Goal: Information Seeking & Learning: Learn about a topic

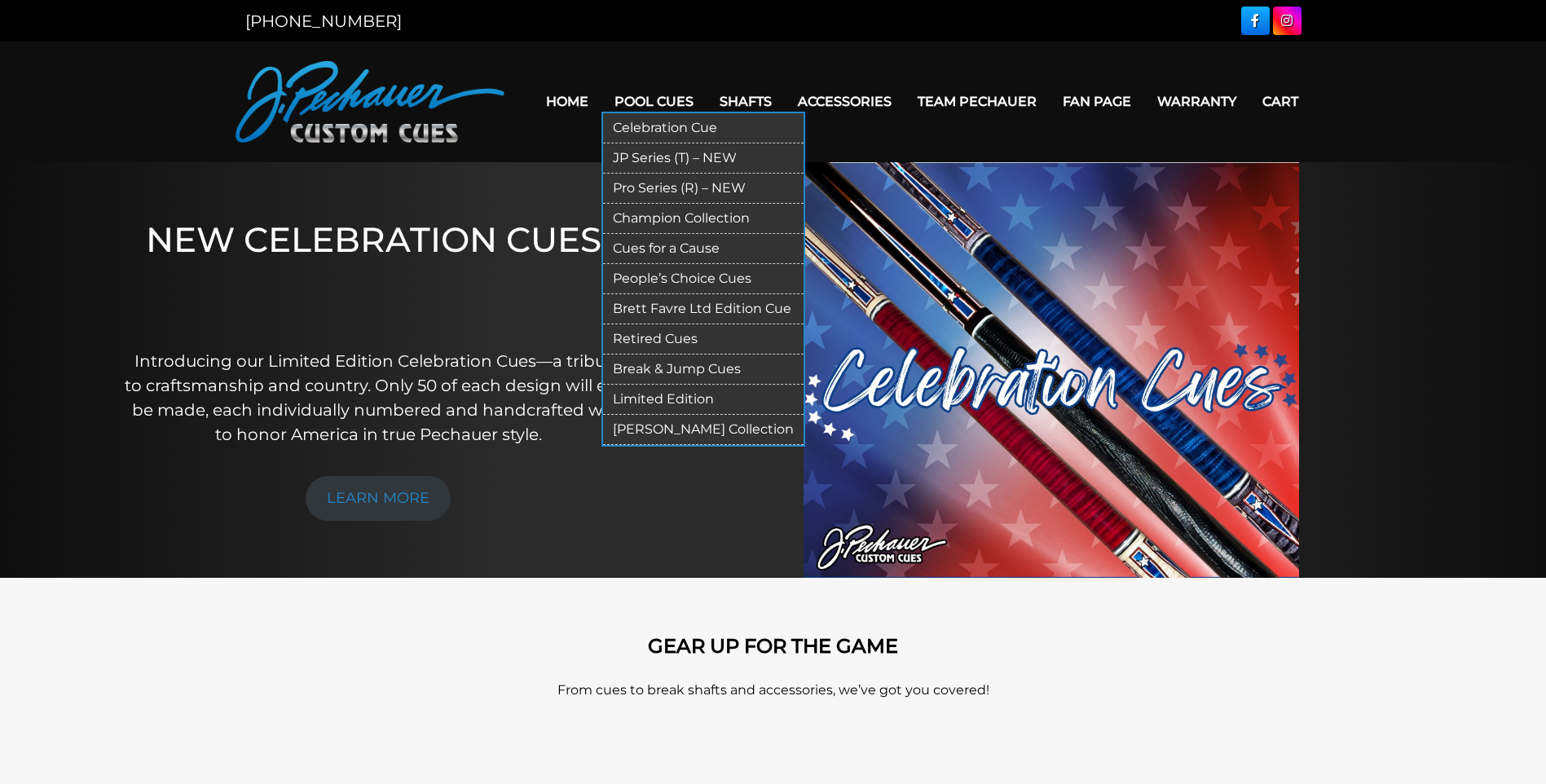
click at [646, 333] on link "Retired Cues" at bounding box center [703, 339] width 200 height 30
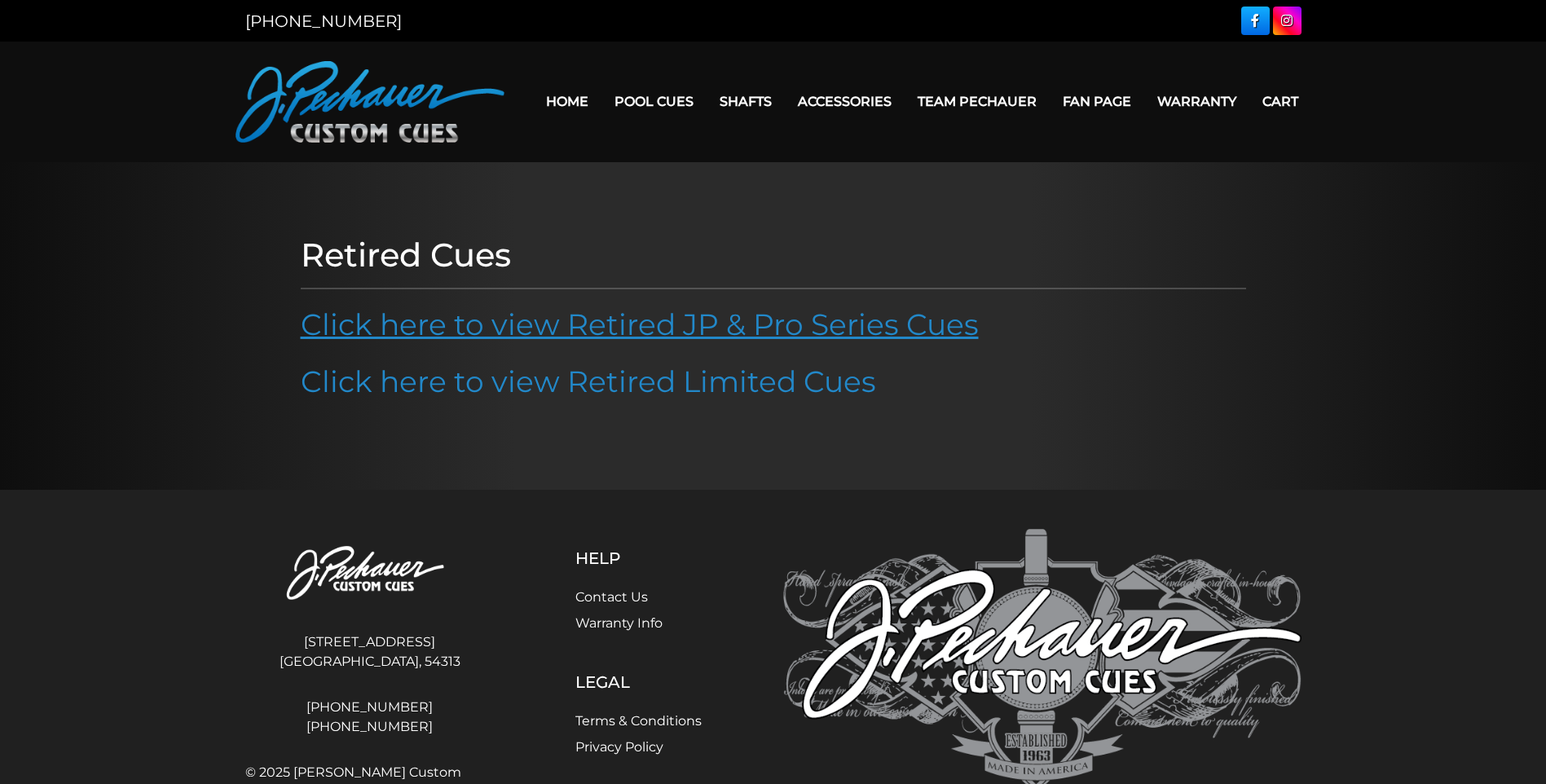
click at [633, 328] on link "Click here to view Retired JP & Pro Series Cues" at bounding box center [640, 324] width 678 height 36
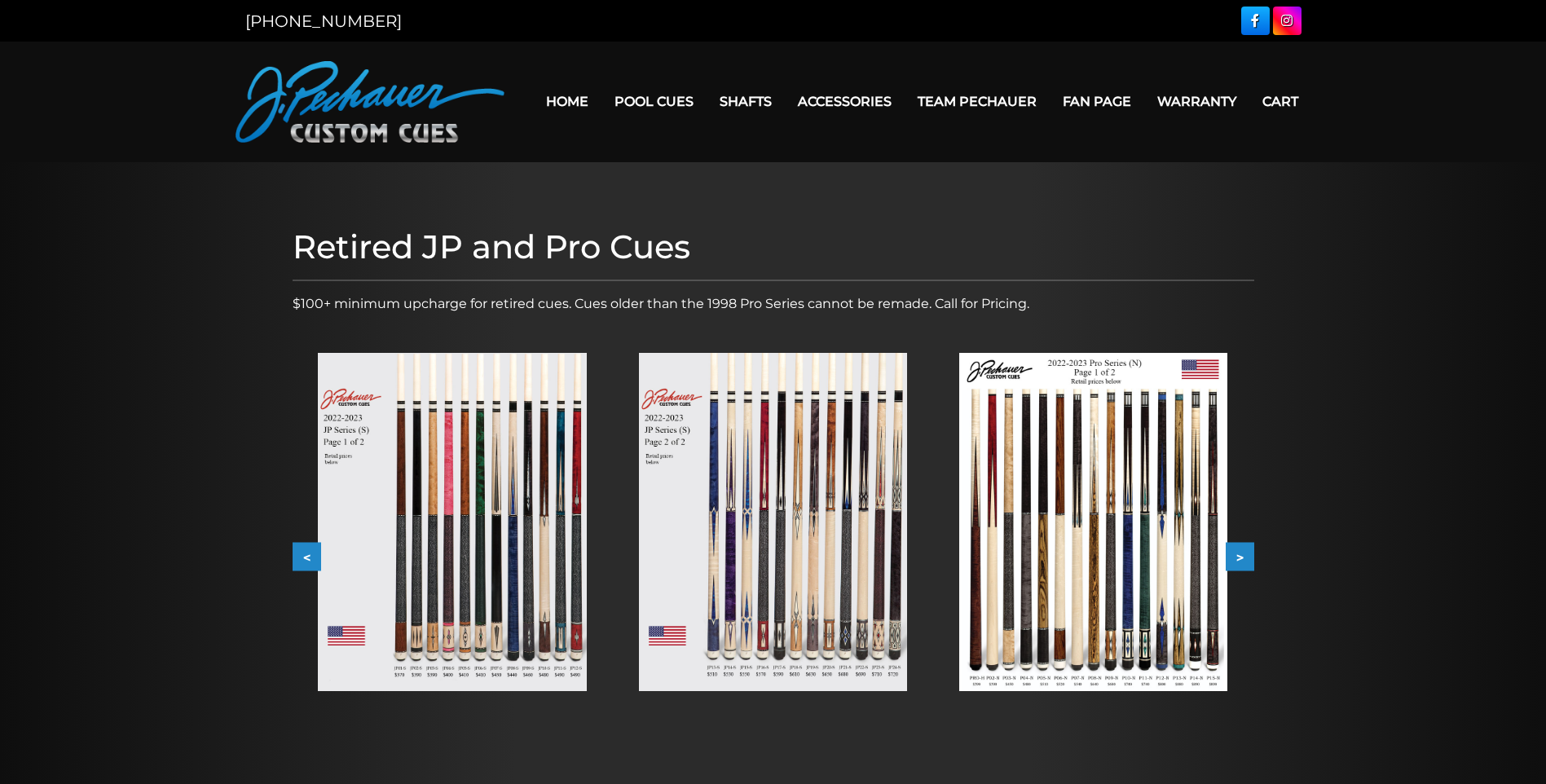
click at [1249, 554] on button ">" at bounding box center [1240, 557] width 28 height 28
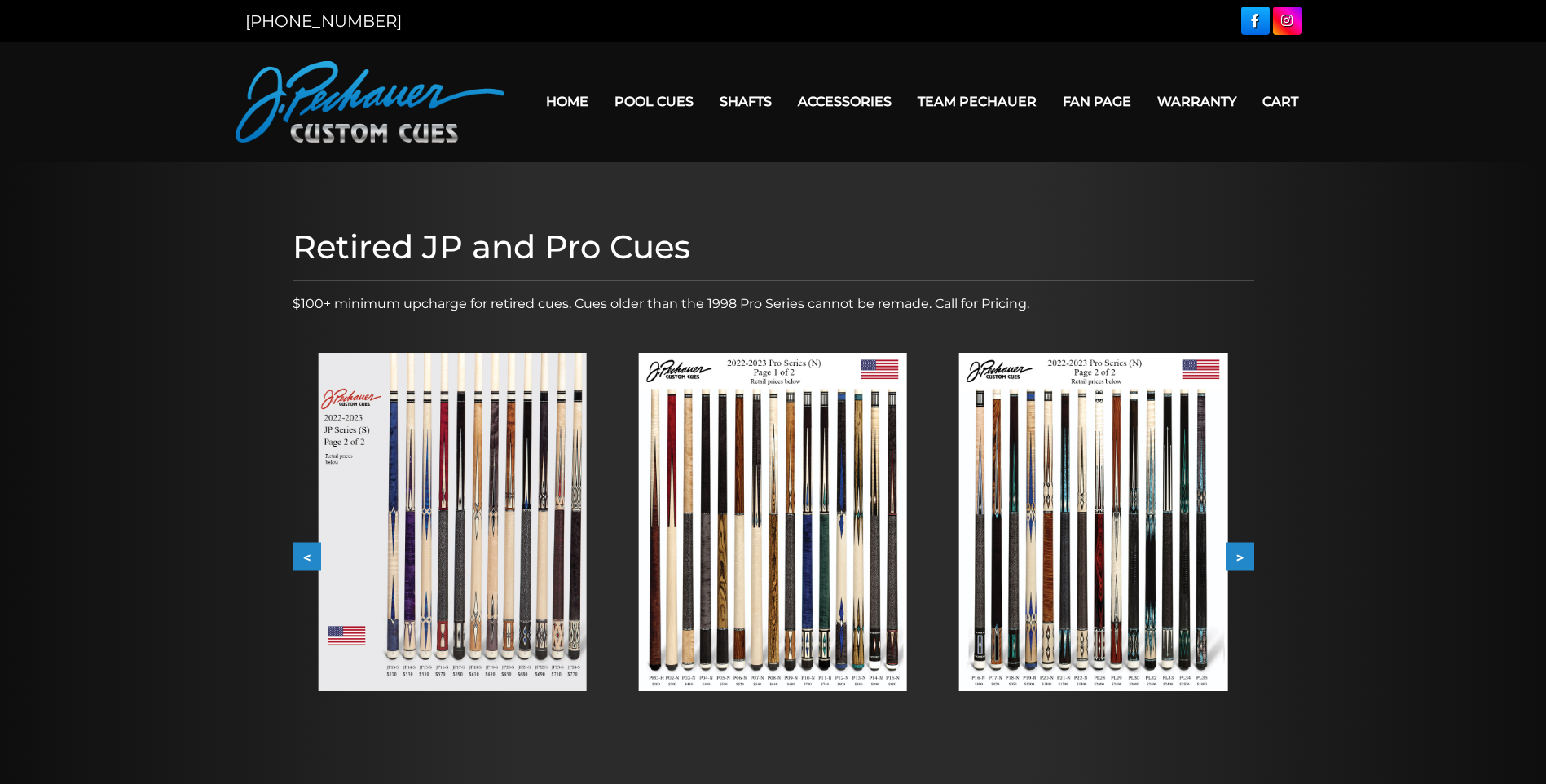
click at [1249, 554] on button ">" at bounding box center [1240, 557] width 28 height 28
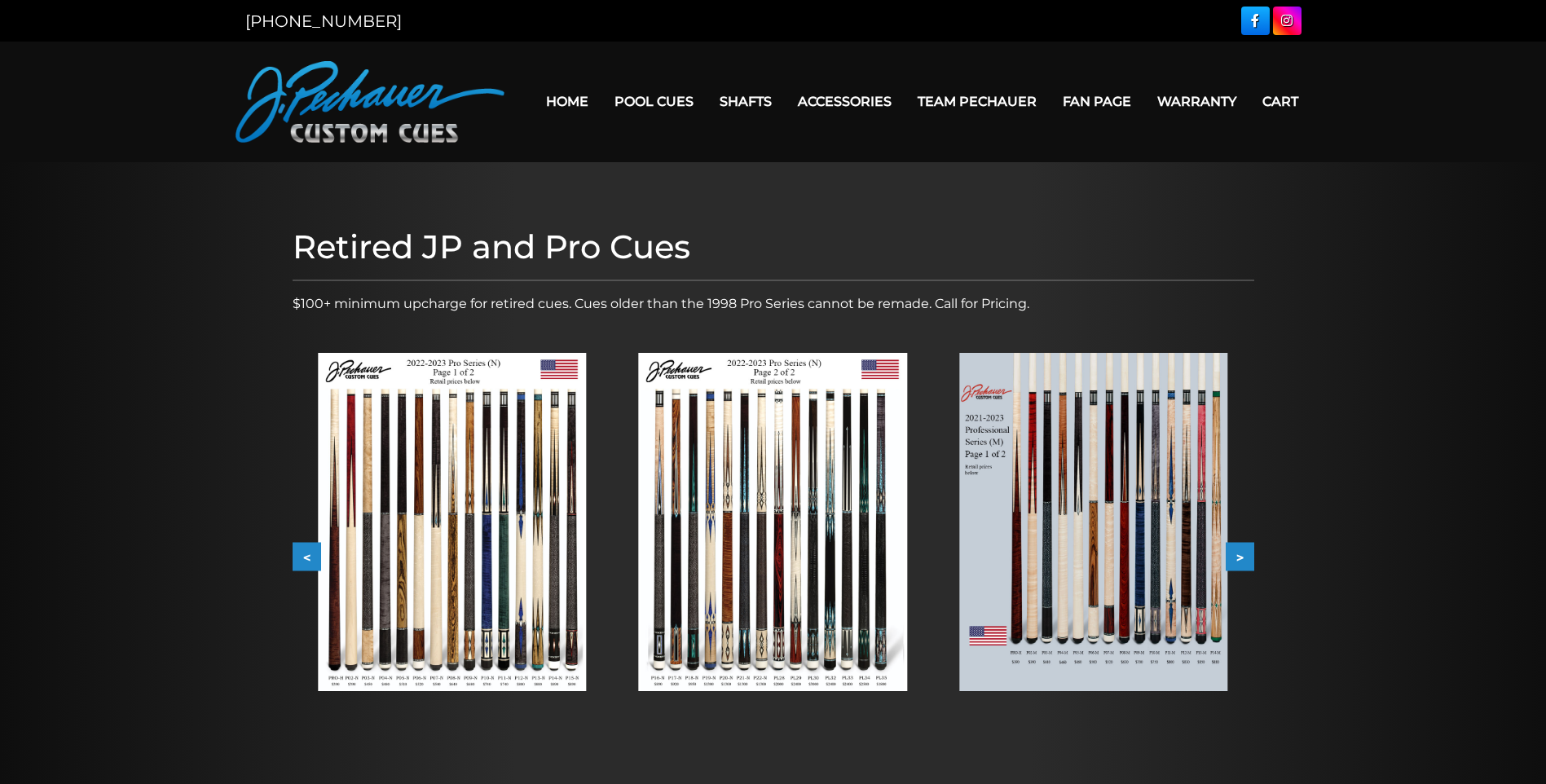
click at [1249, 554] on button ">" at bounding box center [1240, 557] width 28 height 28
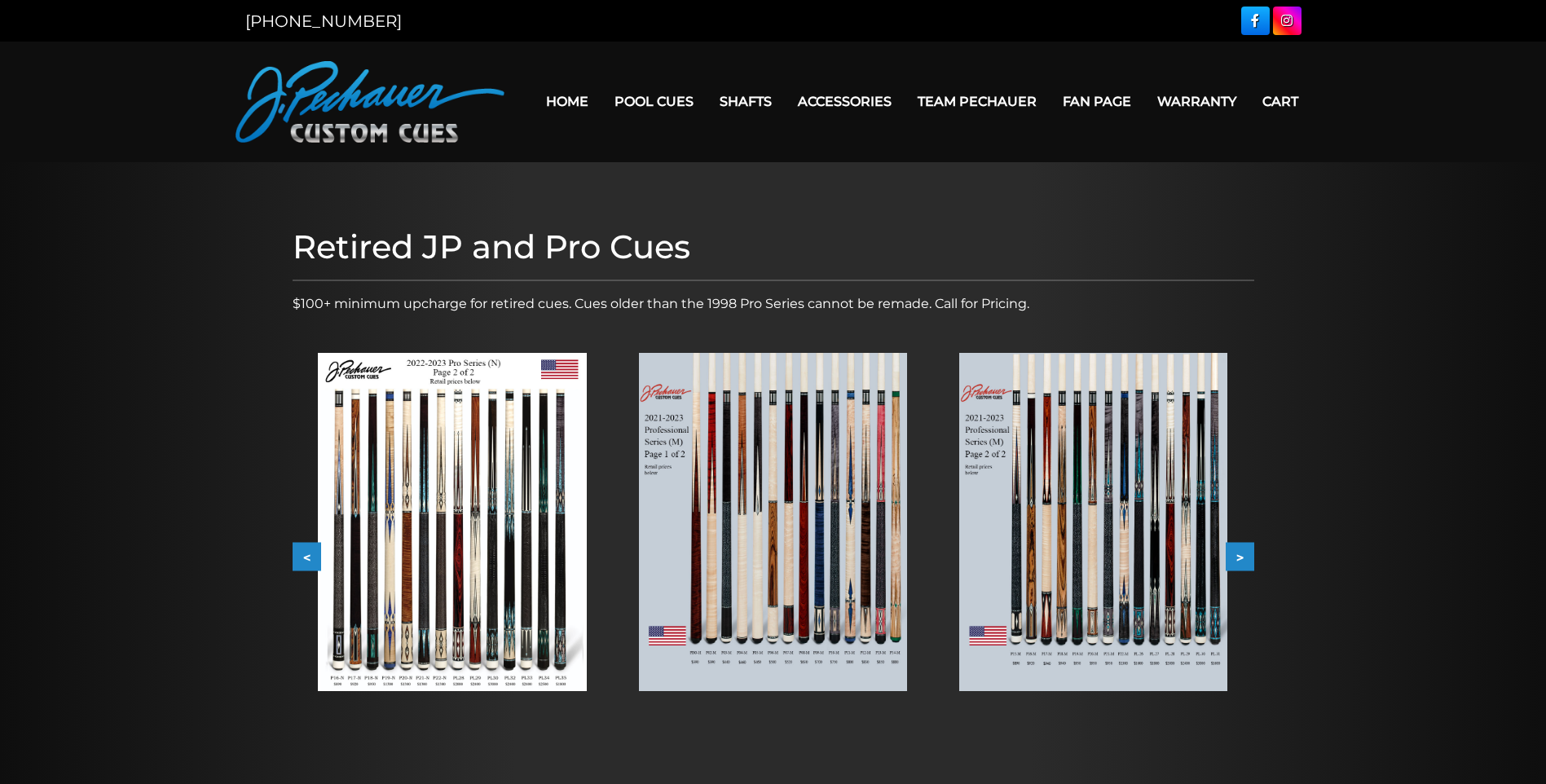
click at [1249, 554] on button ">" at bounding box center [1240, 557] width 28 height 28
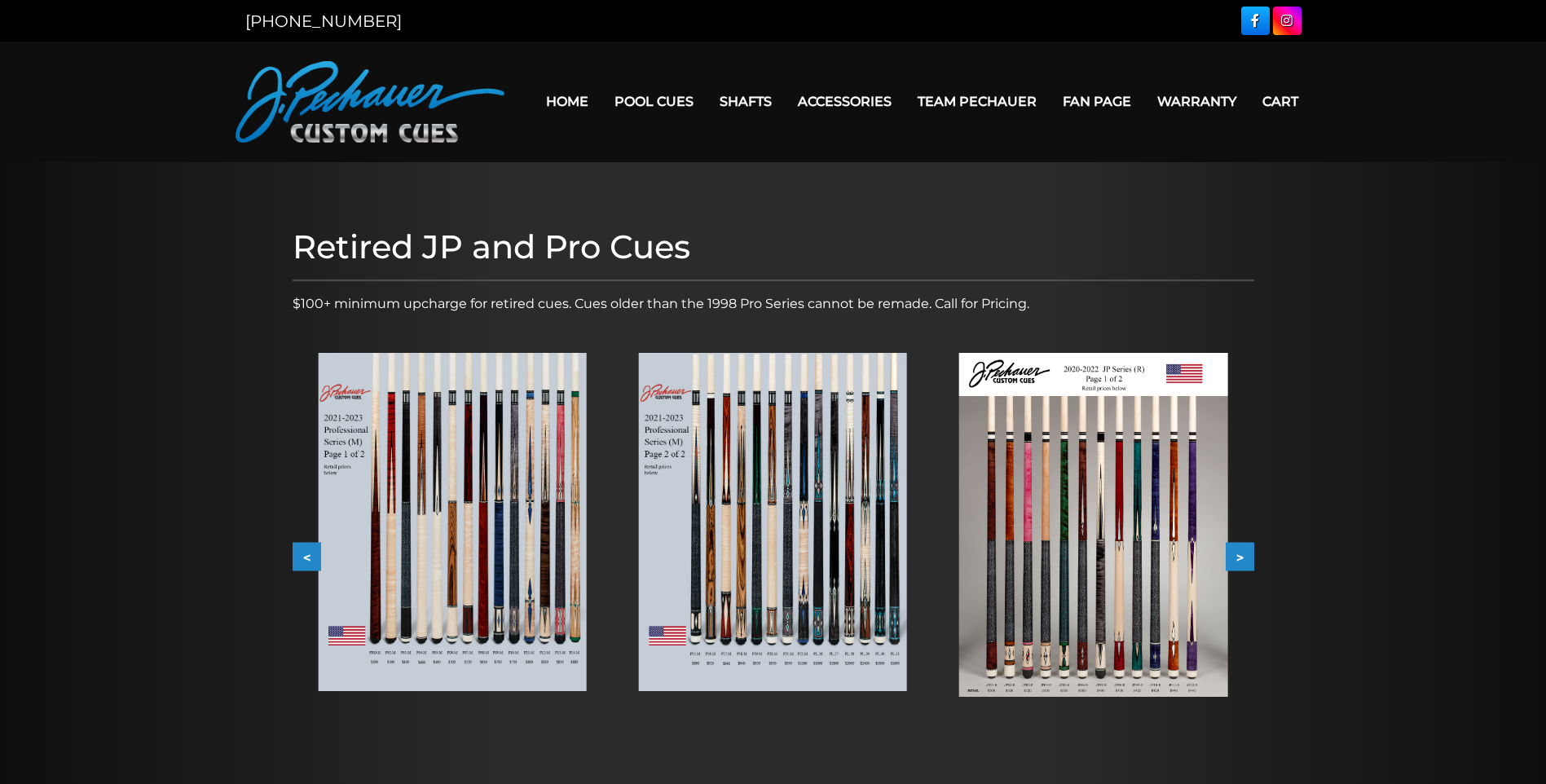
click at [1249, 554] on button ">" at bounding box center [1240, 557] width 28 height 28
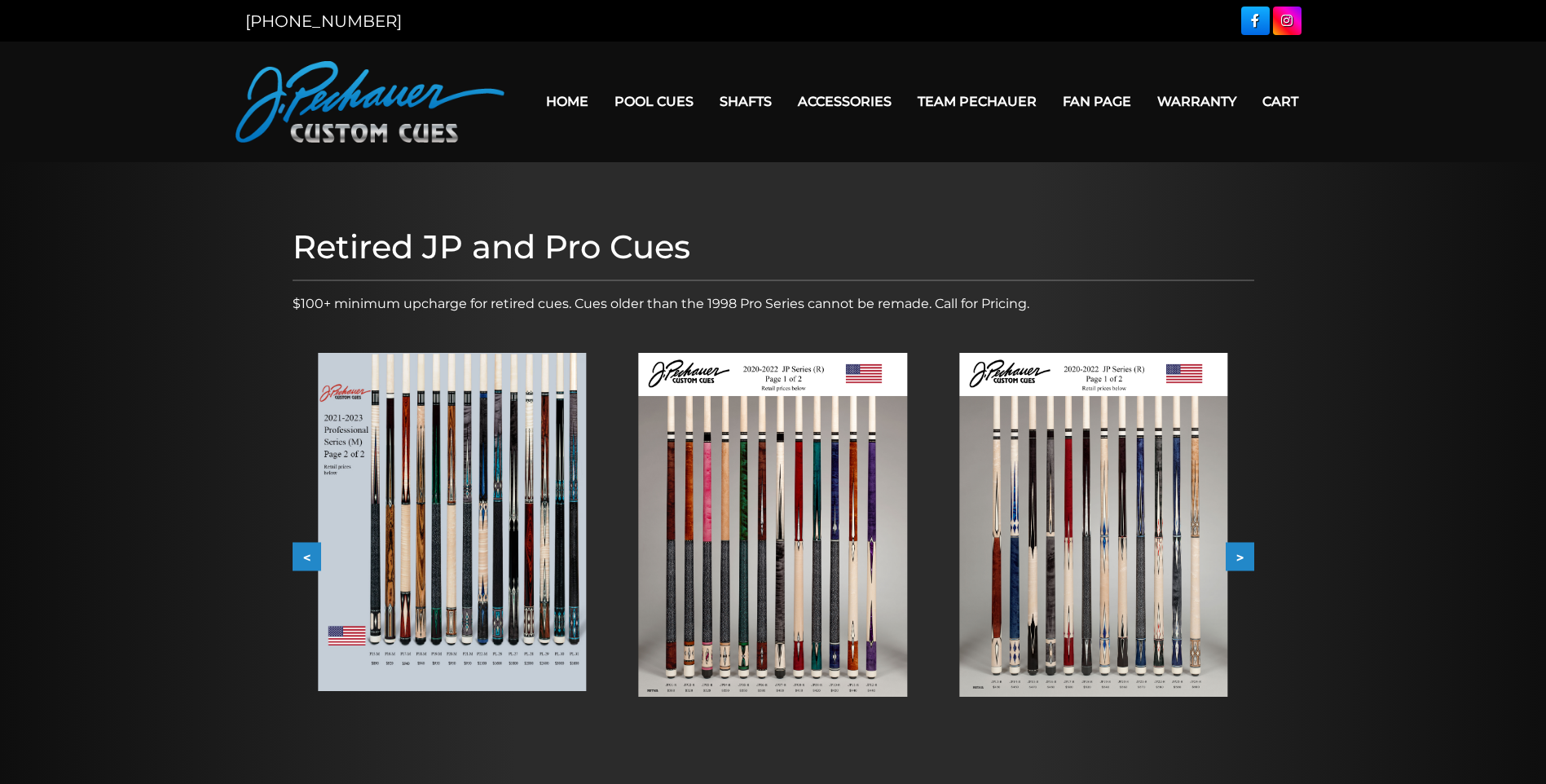
click at [1249, 554] on button ">" at bounding box center [1240, 557] width 28 height 28
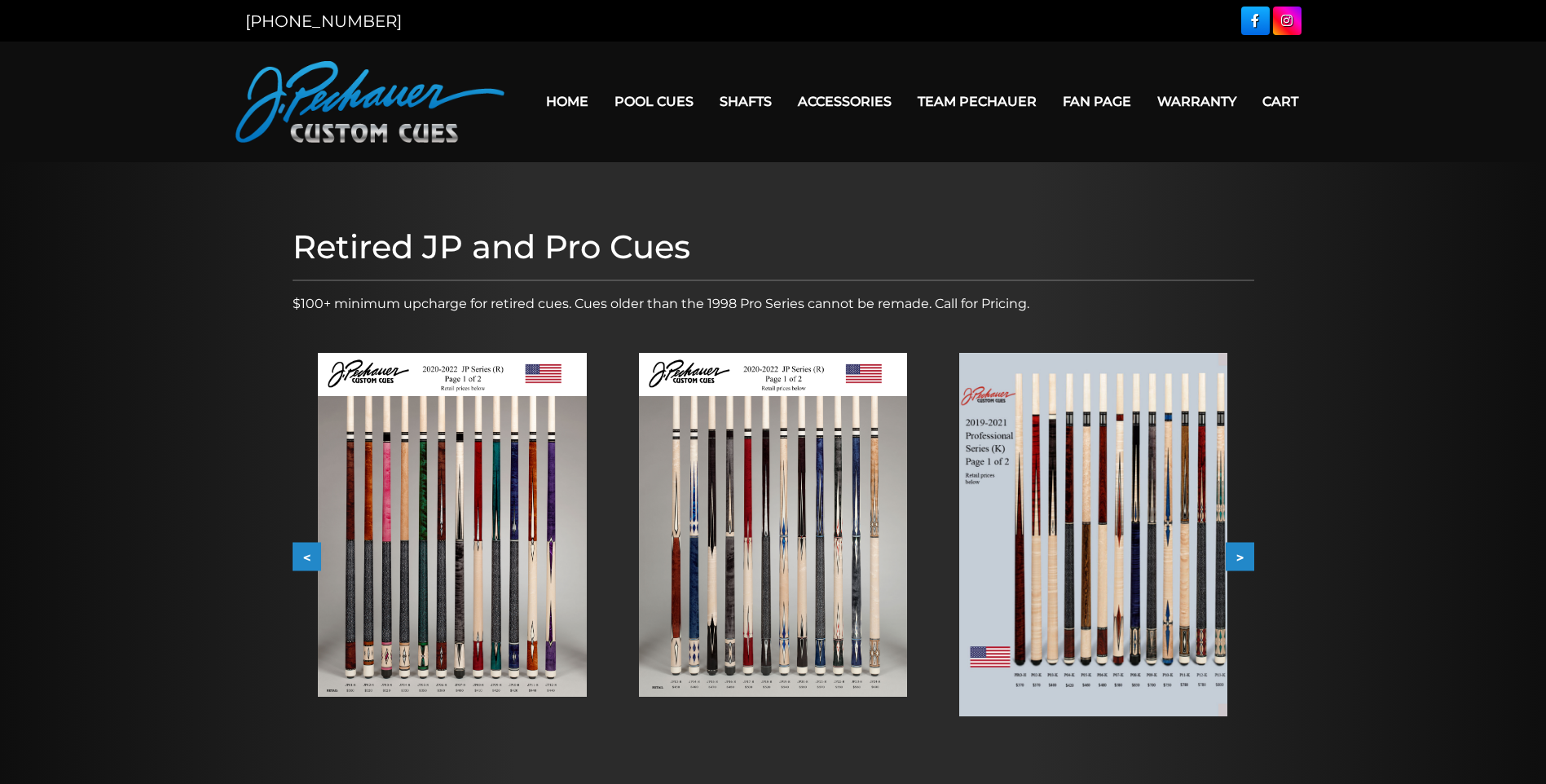
click at [1249, 554] on button ">" at bounding box center [1240, 557] width 28 height 28
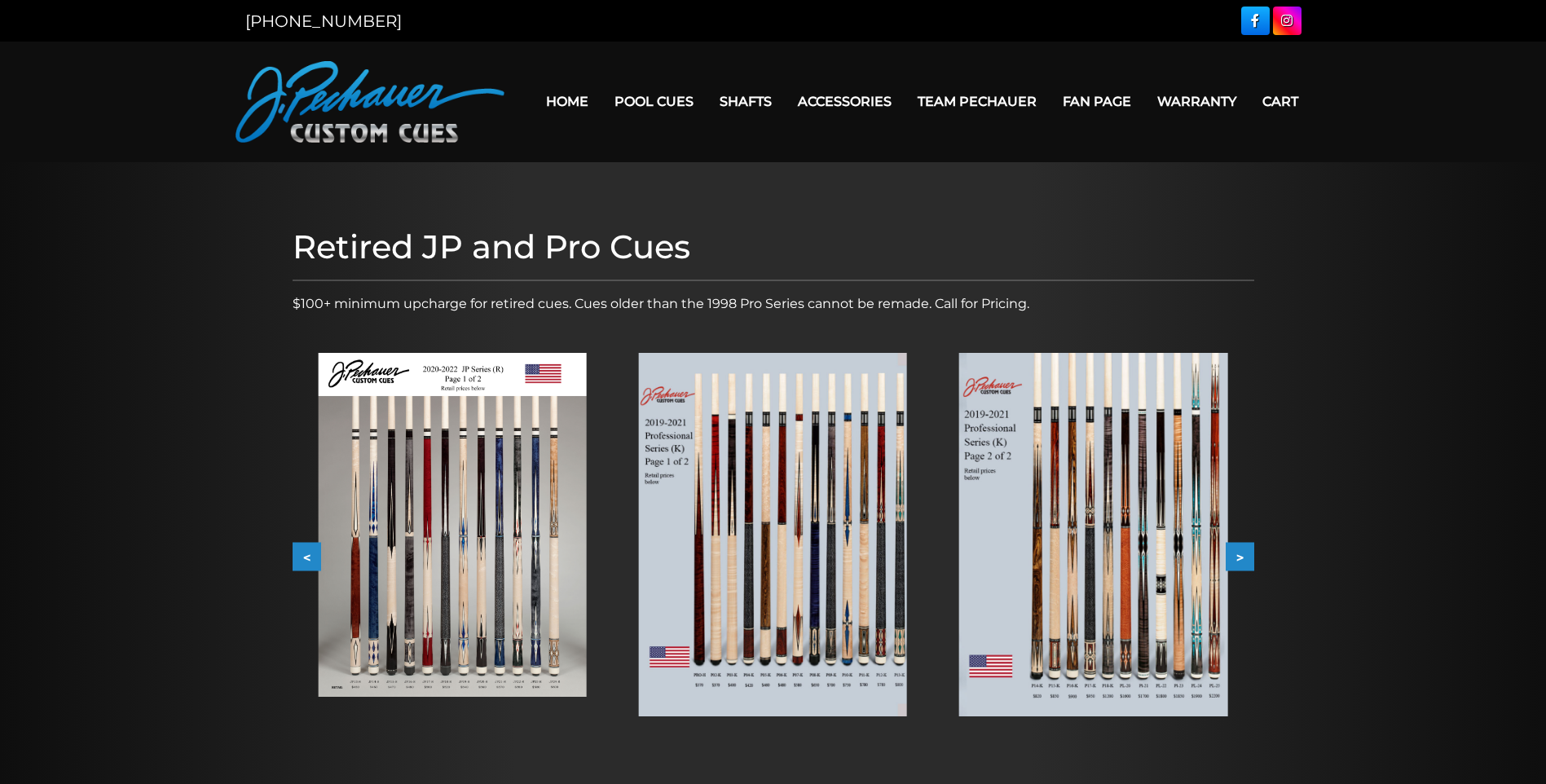
click at [1249, 554] on button ">" at bounding box center [1240, 557] width 28 height 28
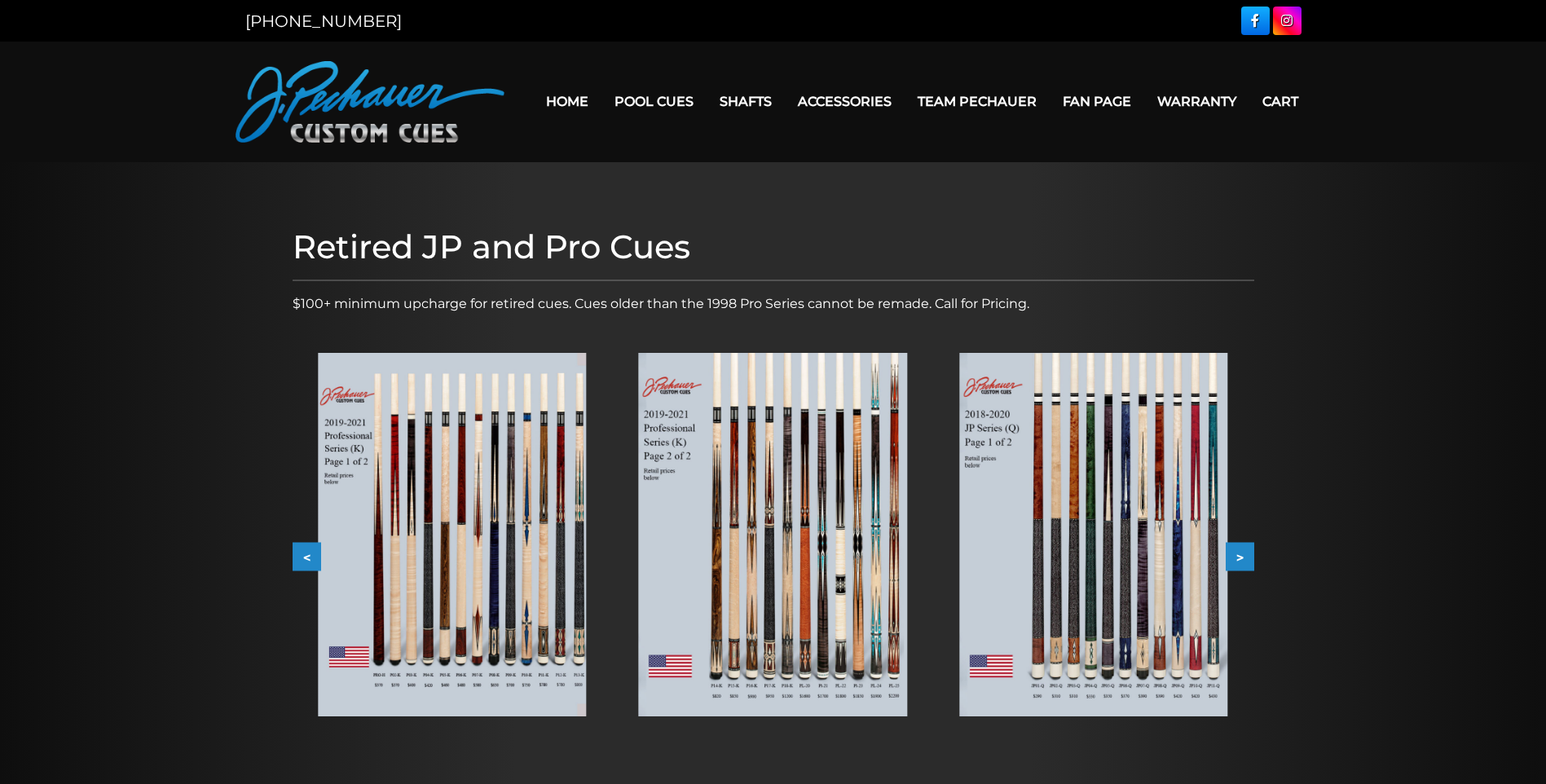
click at [1249, 554] on button ">" at bounding box center [1240, 557] width 28 height 28
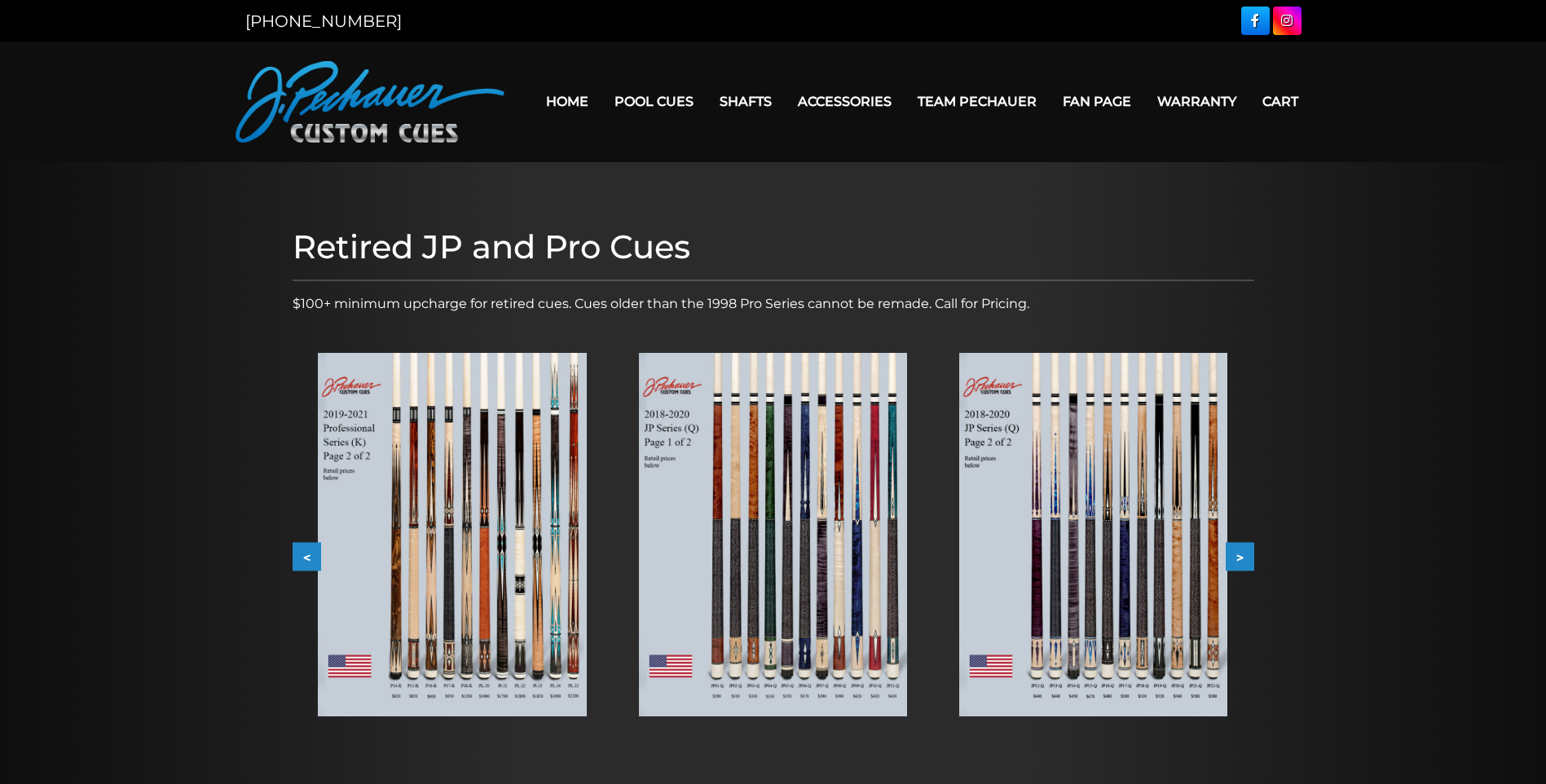
click at [1249, 554] on button ">" at bounding box center [1240, 557] width 28 height 28
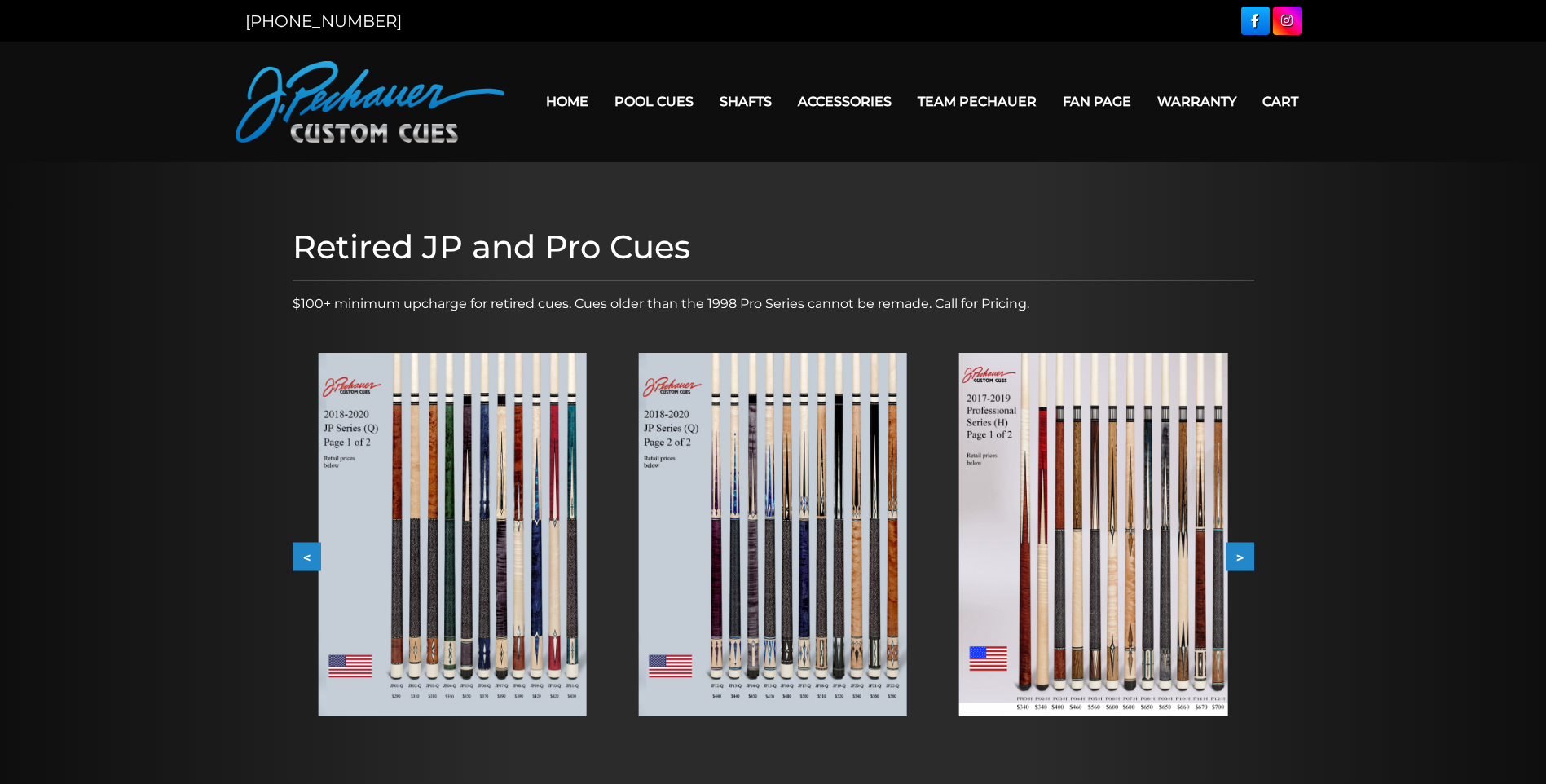
click at [1249, 554] on button ">" at bounding box center [1240, 557] width 28 height 28
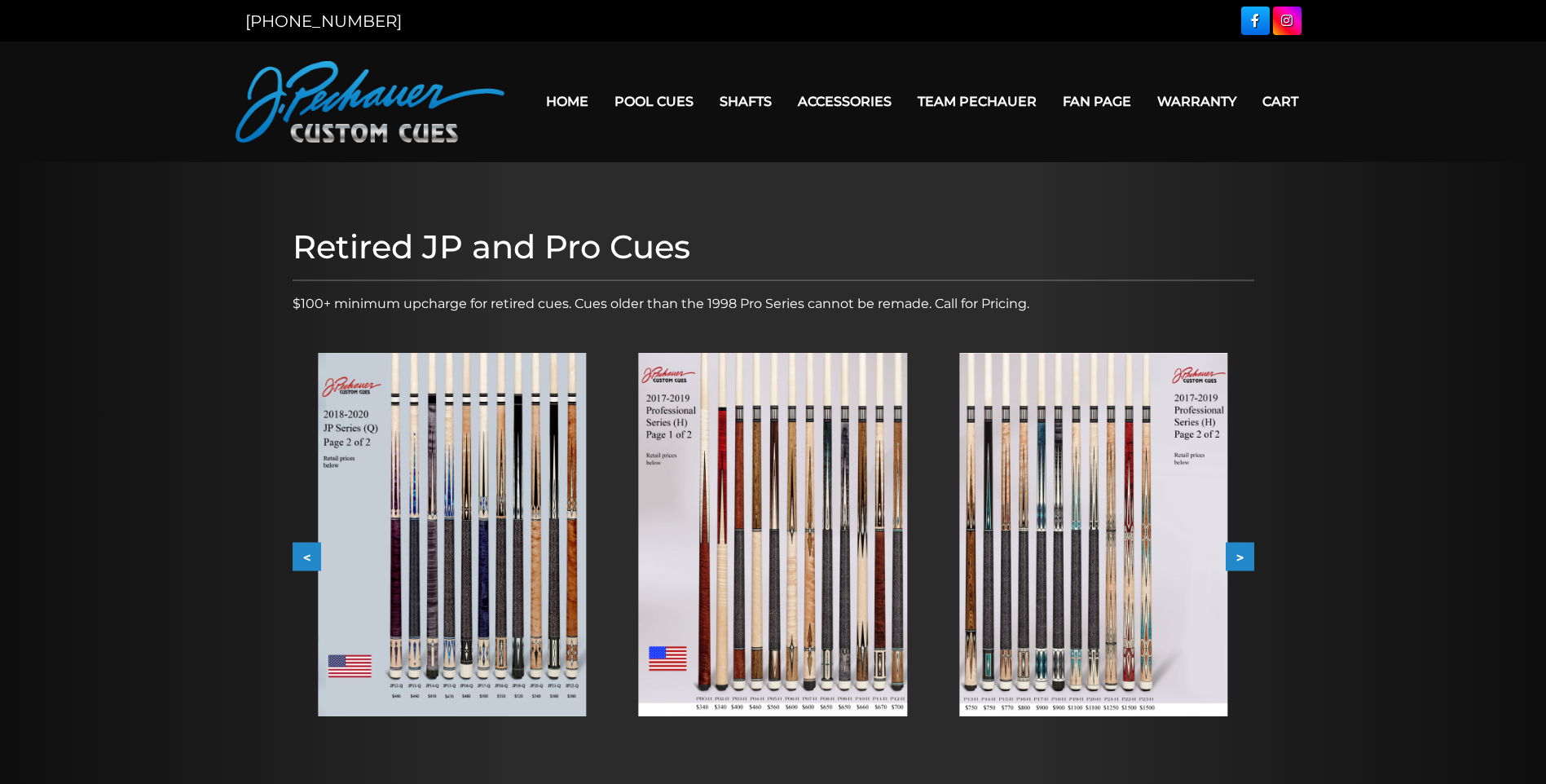
click at [1249, 554] on button ">" at bounding box center [1240, 557] width 28 height 28
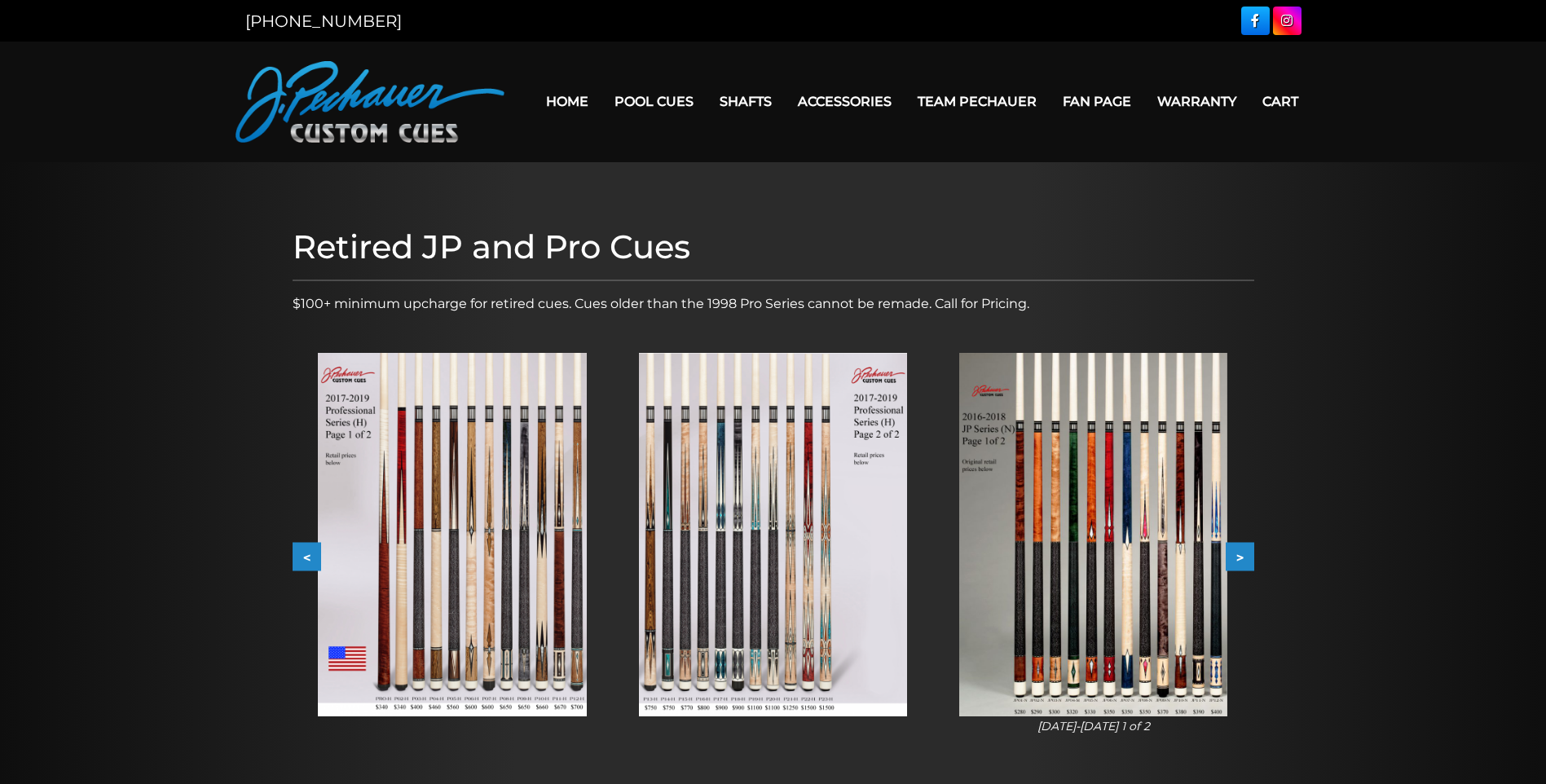
click at [1242, 559] on button ">" at bounding box center [1240, 557] width 28 height 28
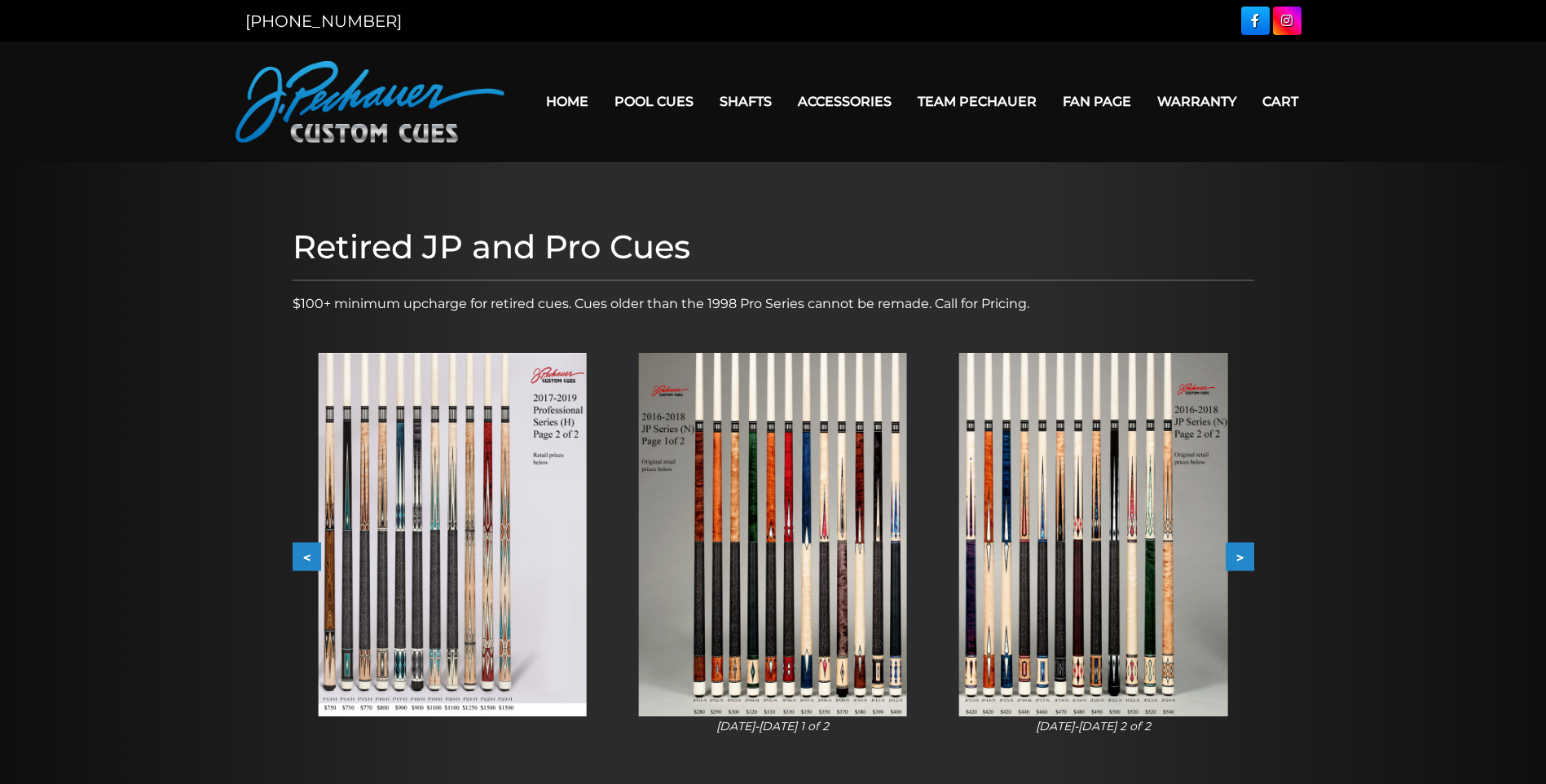
click at [1242, 559] on button ">" at bounding box center [1240, 557] width 28 height 28
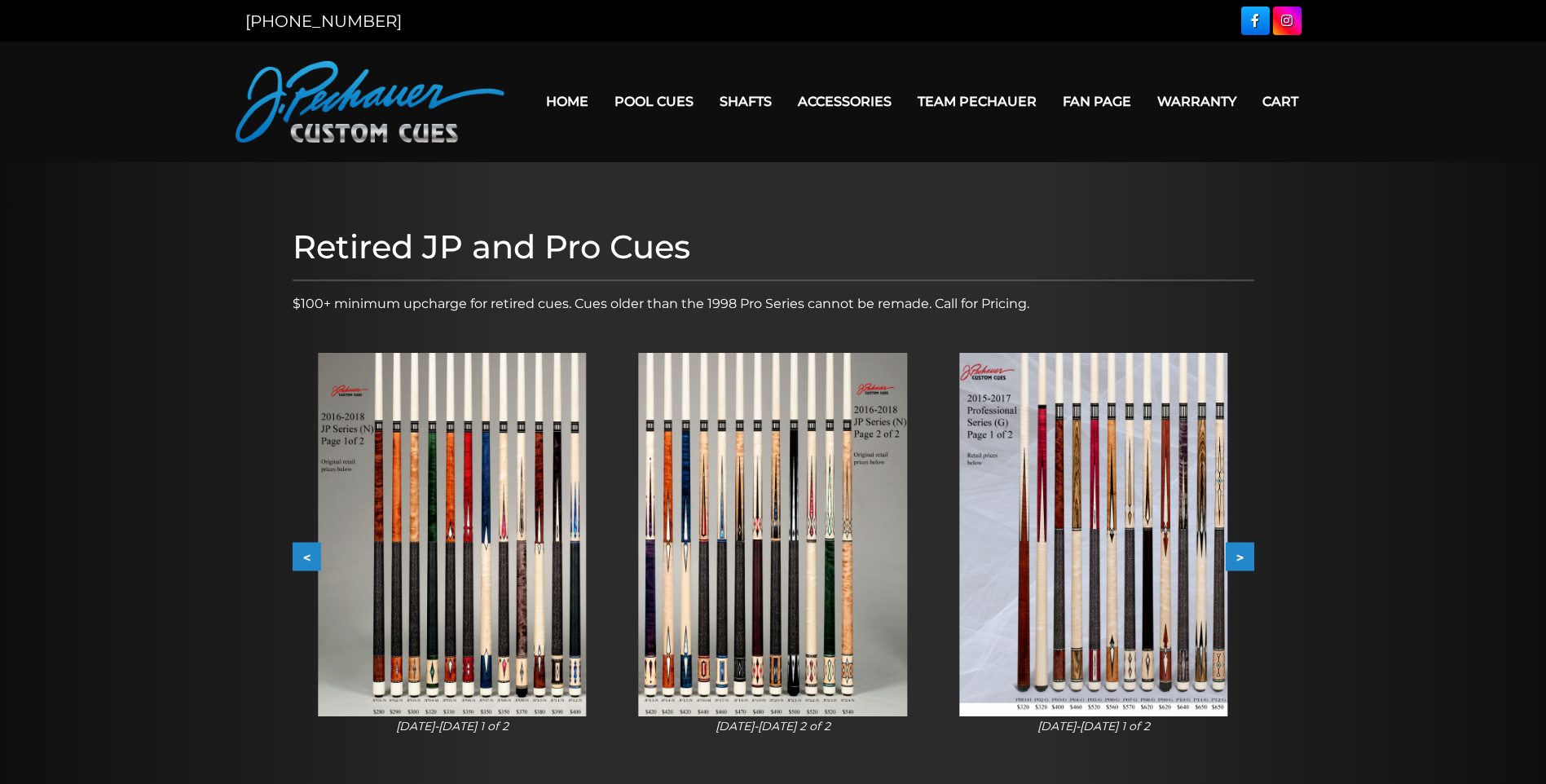
click at [1242, 559] on button ">" at bounding box center [1240, 557] width 28 height 28
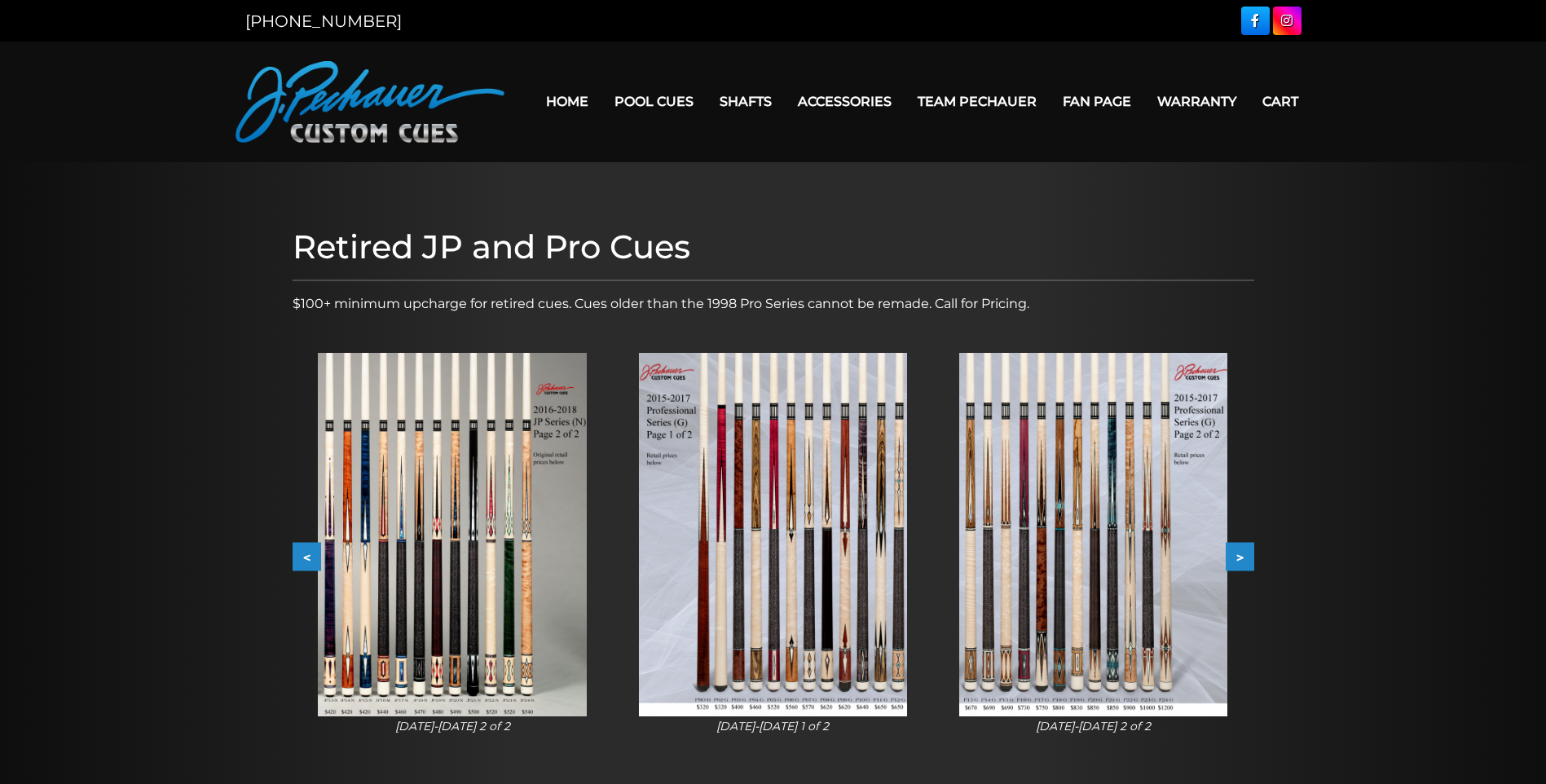
click at [1239, 546] on button ">" at bounding box center [1240, 557] width 28 height 28
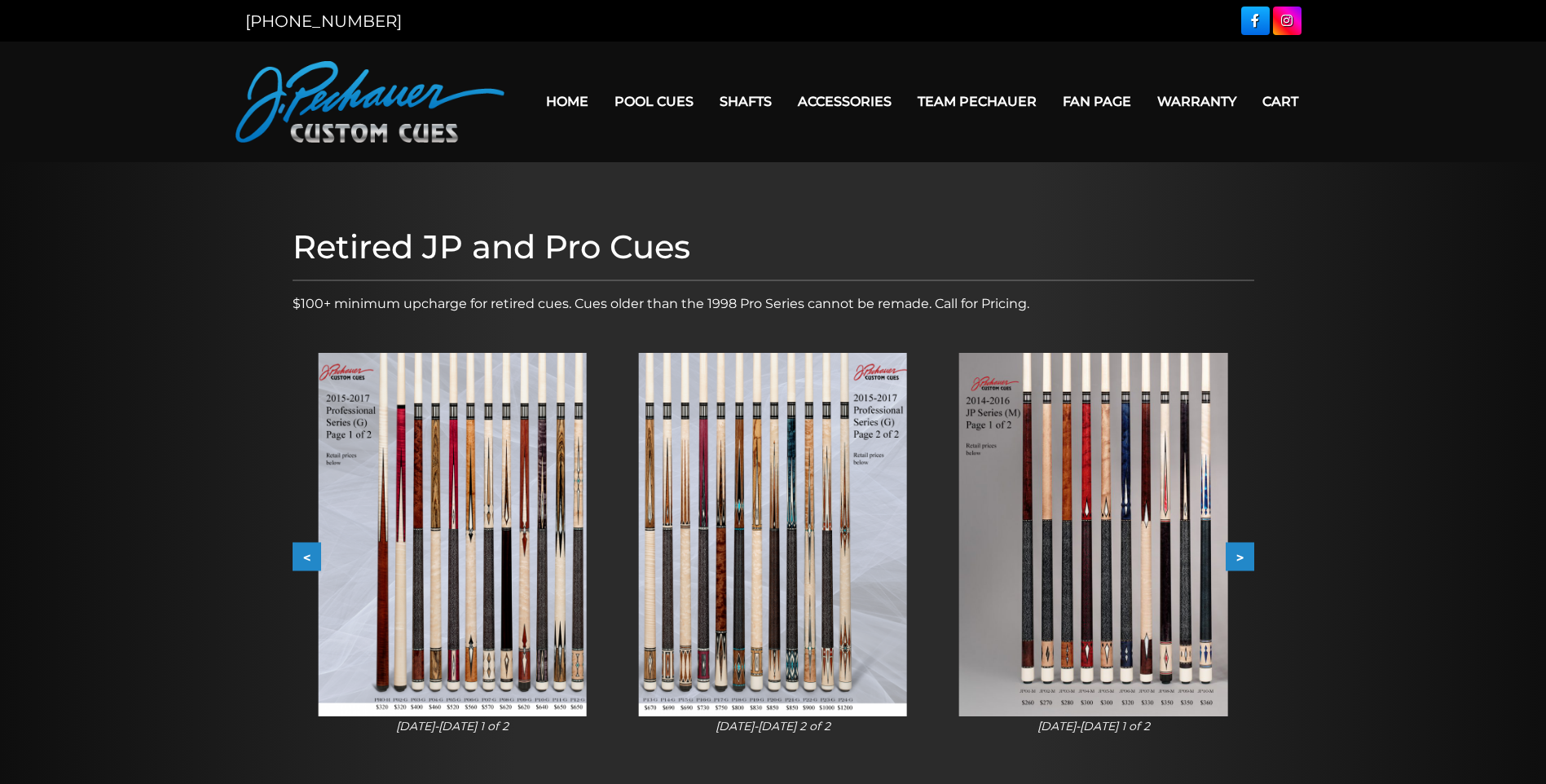
click at [1237, 554] on button ">" at bounding box center [1240, 557] width 28 height 28
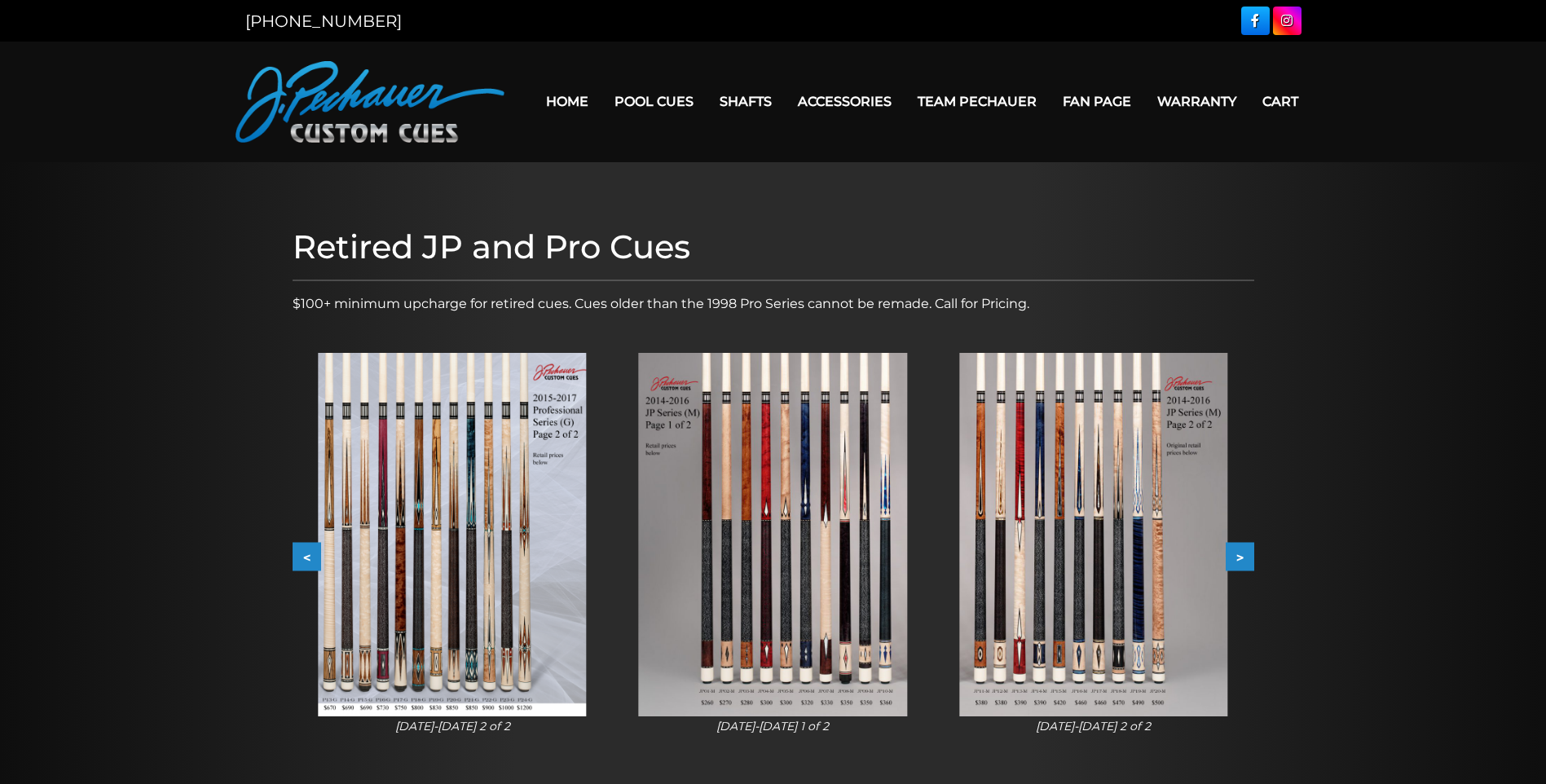
click at [1237, 554] on button ">" at bounding box center [1240, 557] width 28 height 28
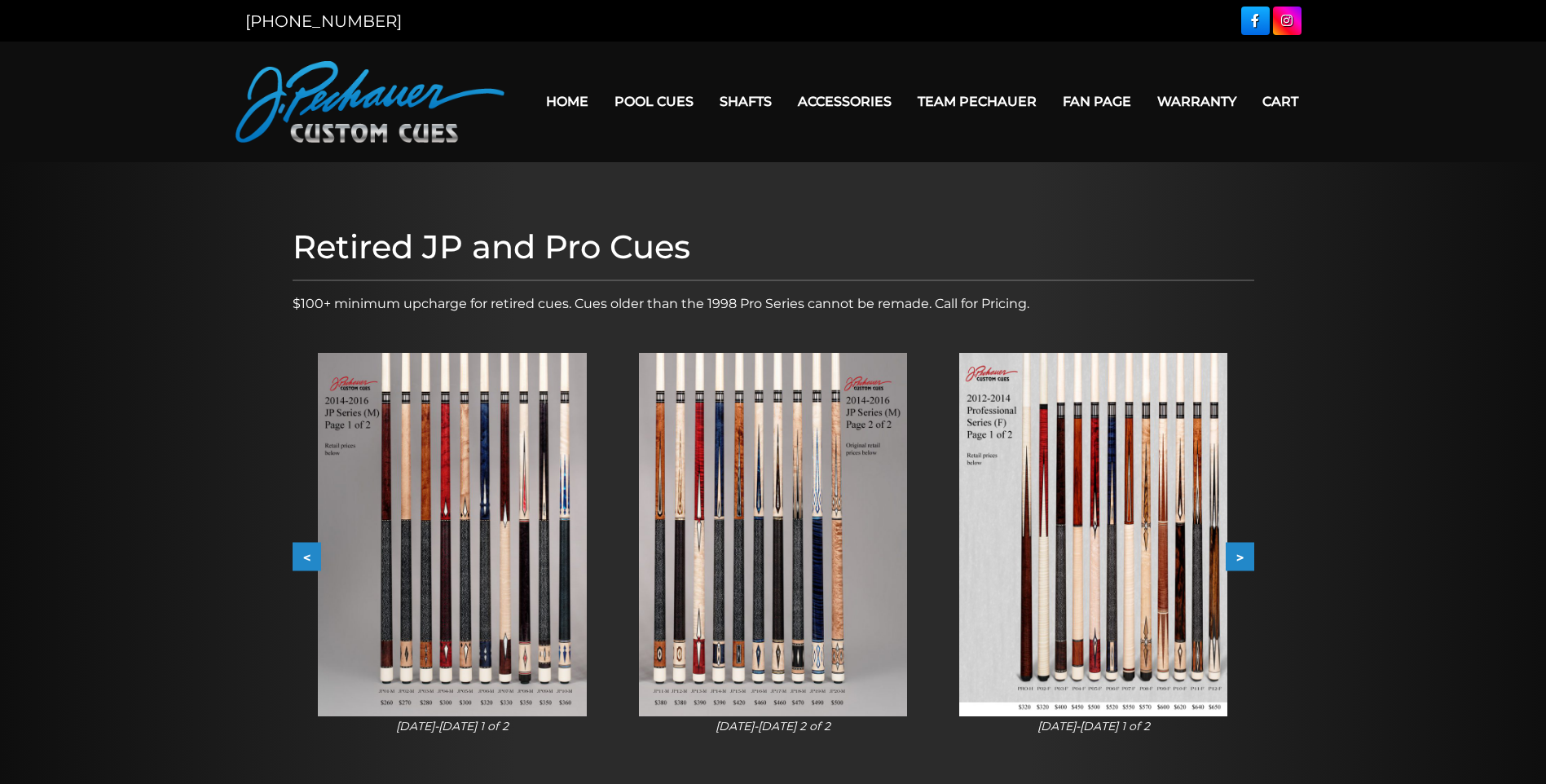
click at [1237, 554] on button ">" at bounding box center [1240, 557] width 28 height 28
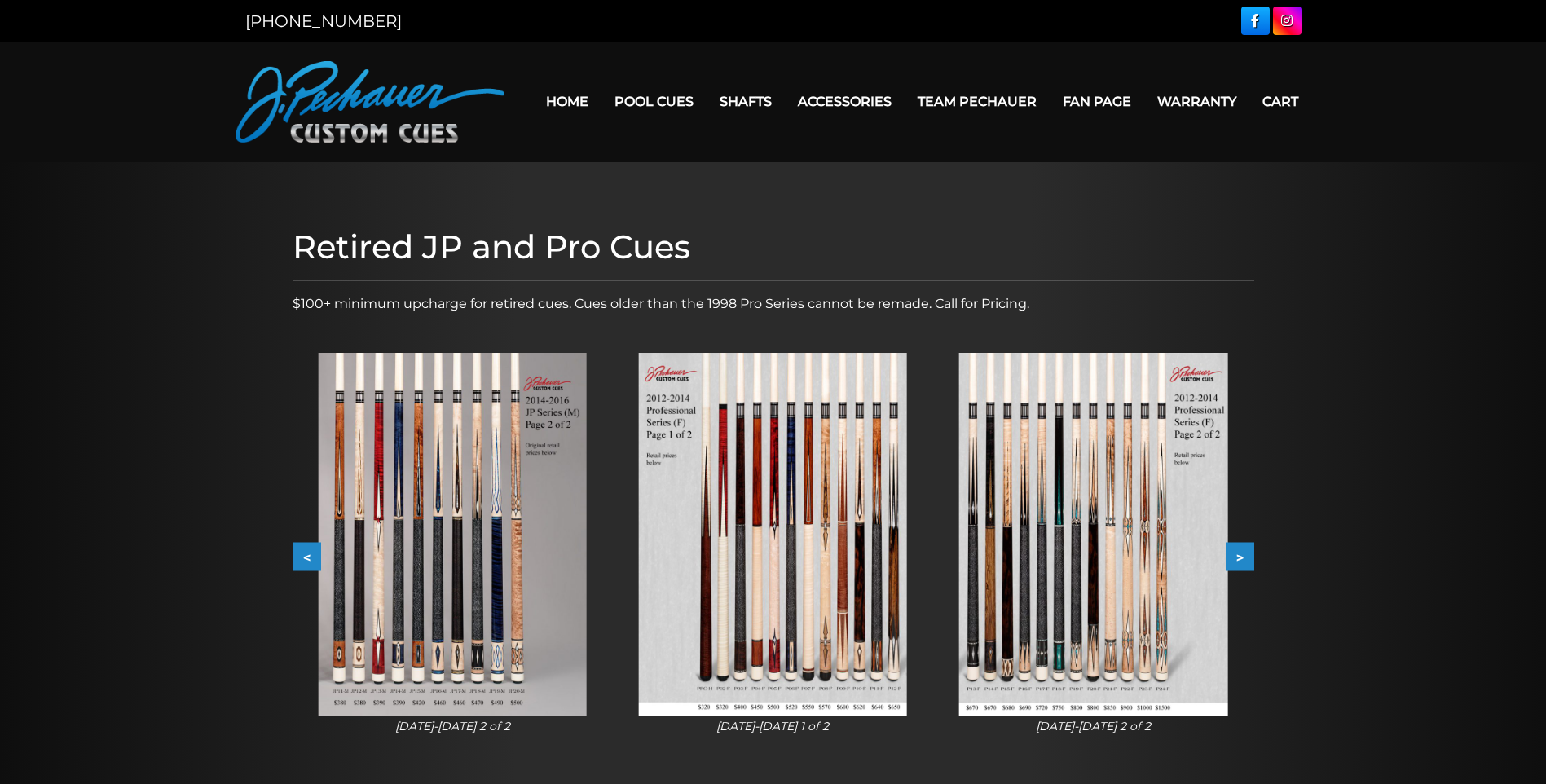
click at [1237, 554] on button ">" at bounding box center [1240, 557] width 28 height 28
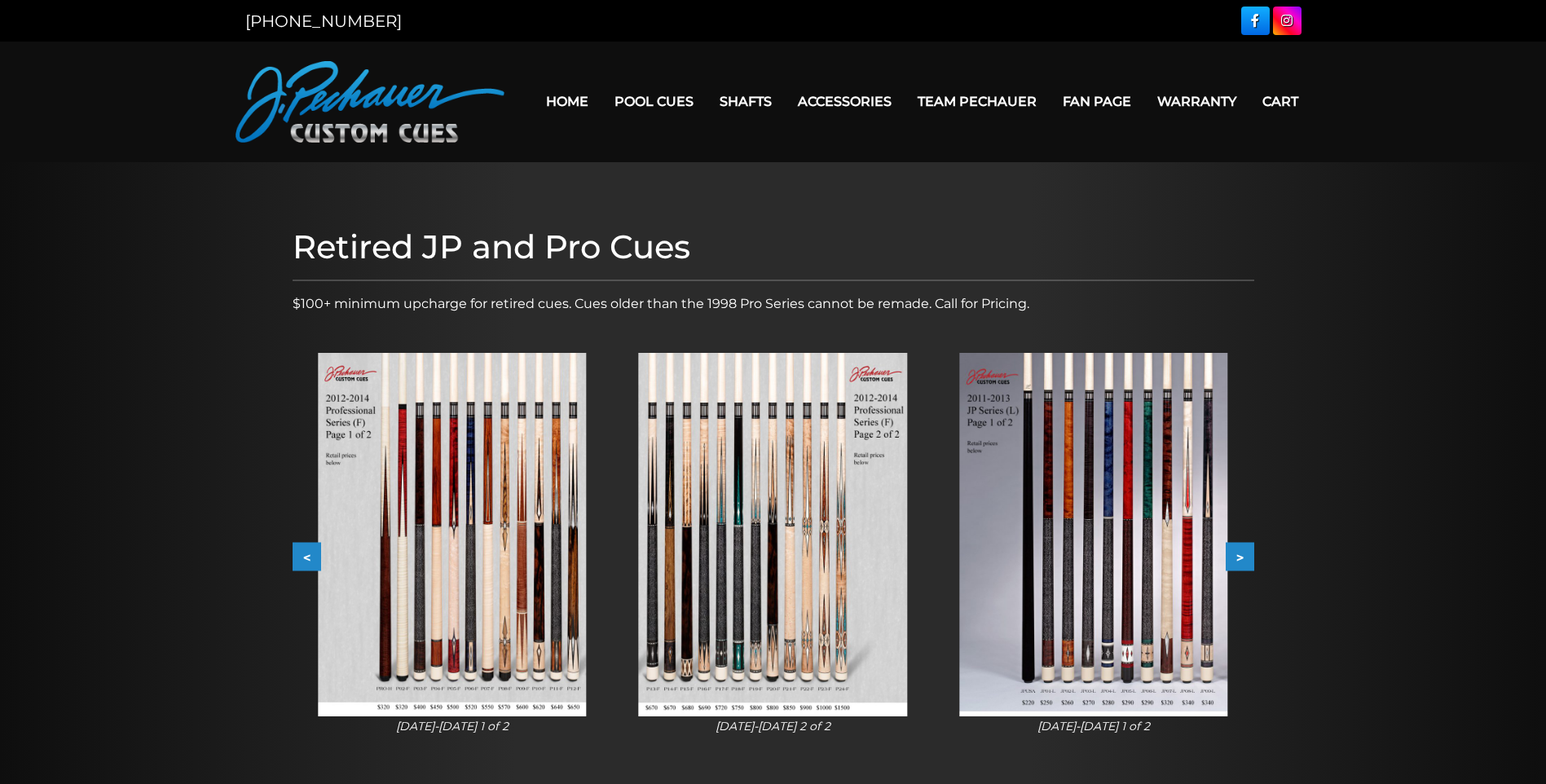
click at [1237, 554] on button ">" at bounding box center [1240, 557] width 28 height 28
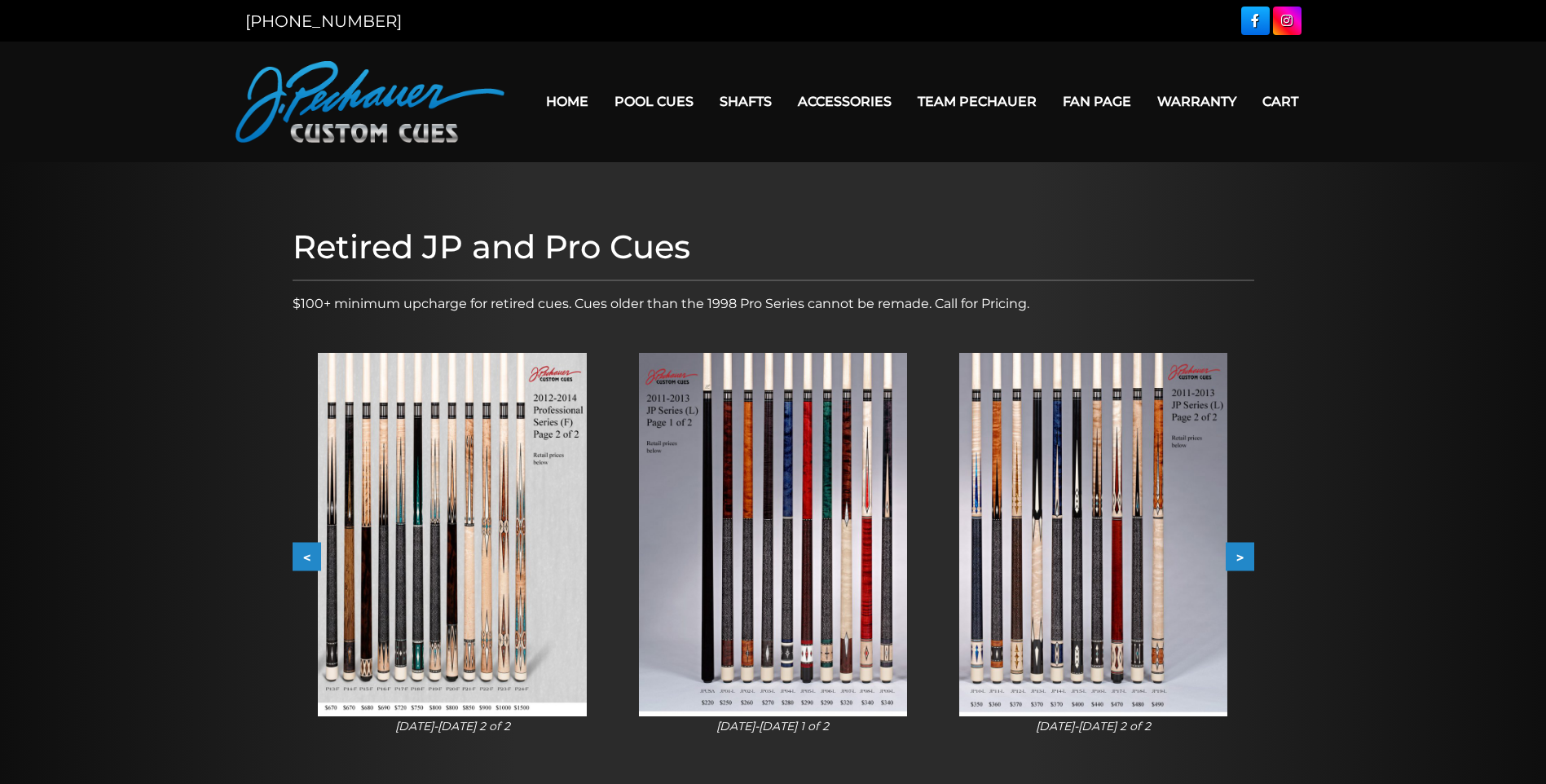
click at [1237, 554] on button ">" at bounding box center [1240, 557] width 28 height 28
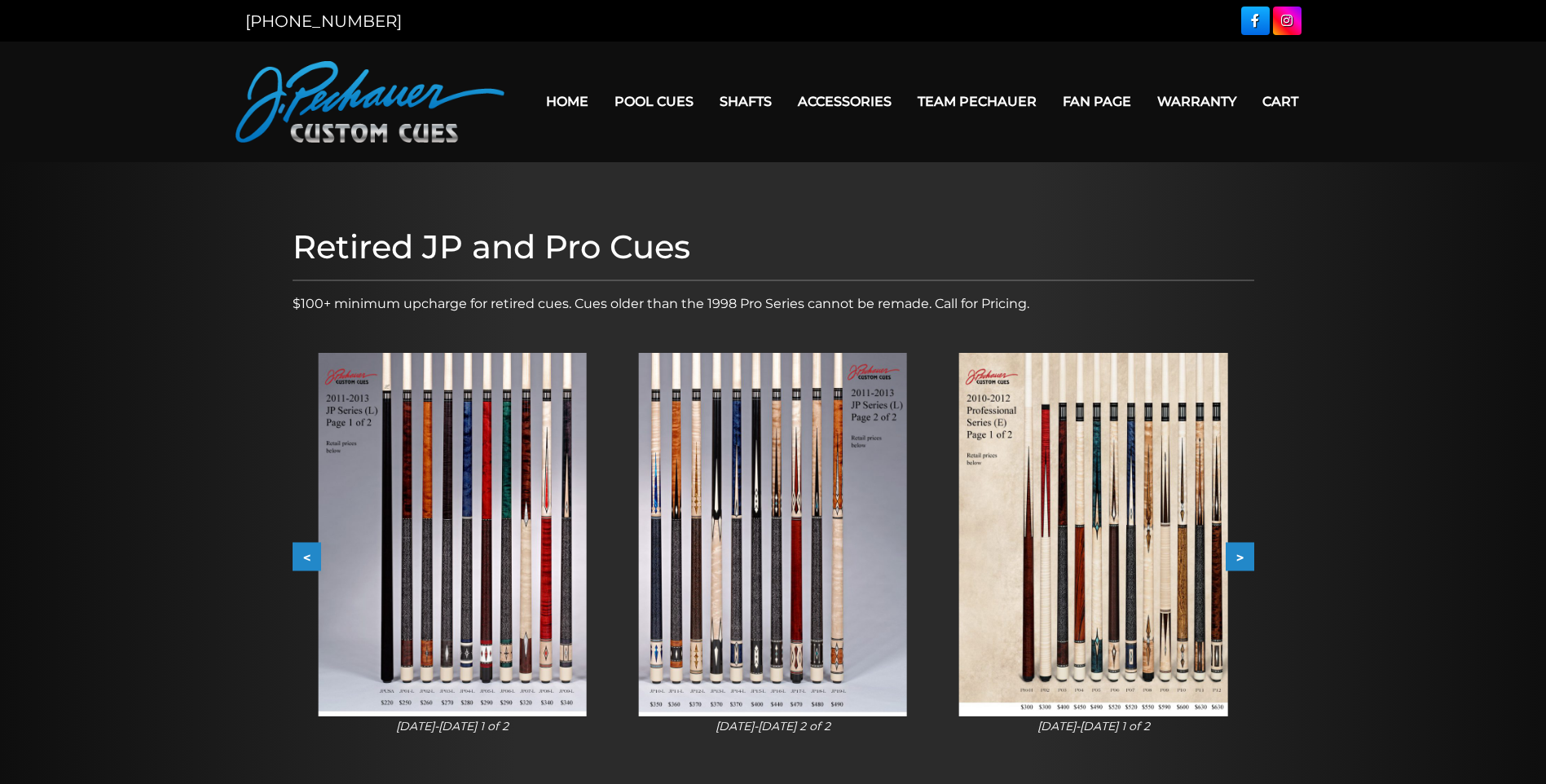
click at [1237, 554] on button ">" at bounding box center [1240, 557] width 28 height 28
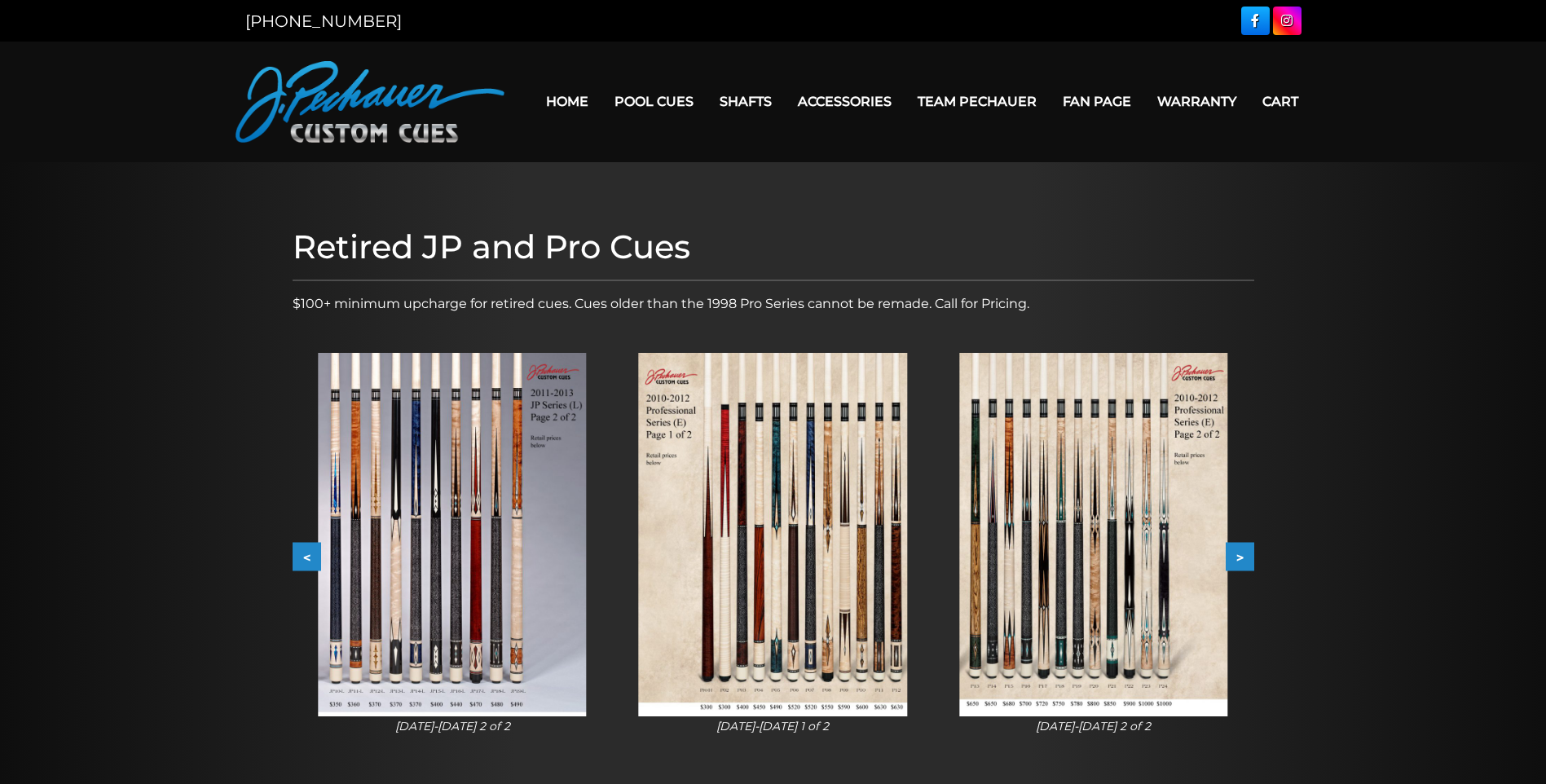
click at [1243, 554] on button ">" at bounding box center [1240, 557] width 28 height 28
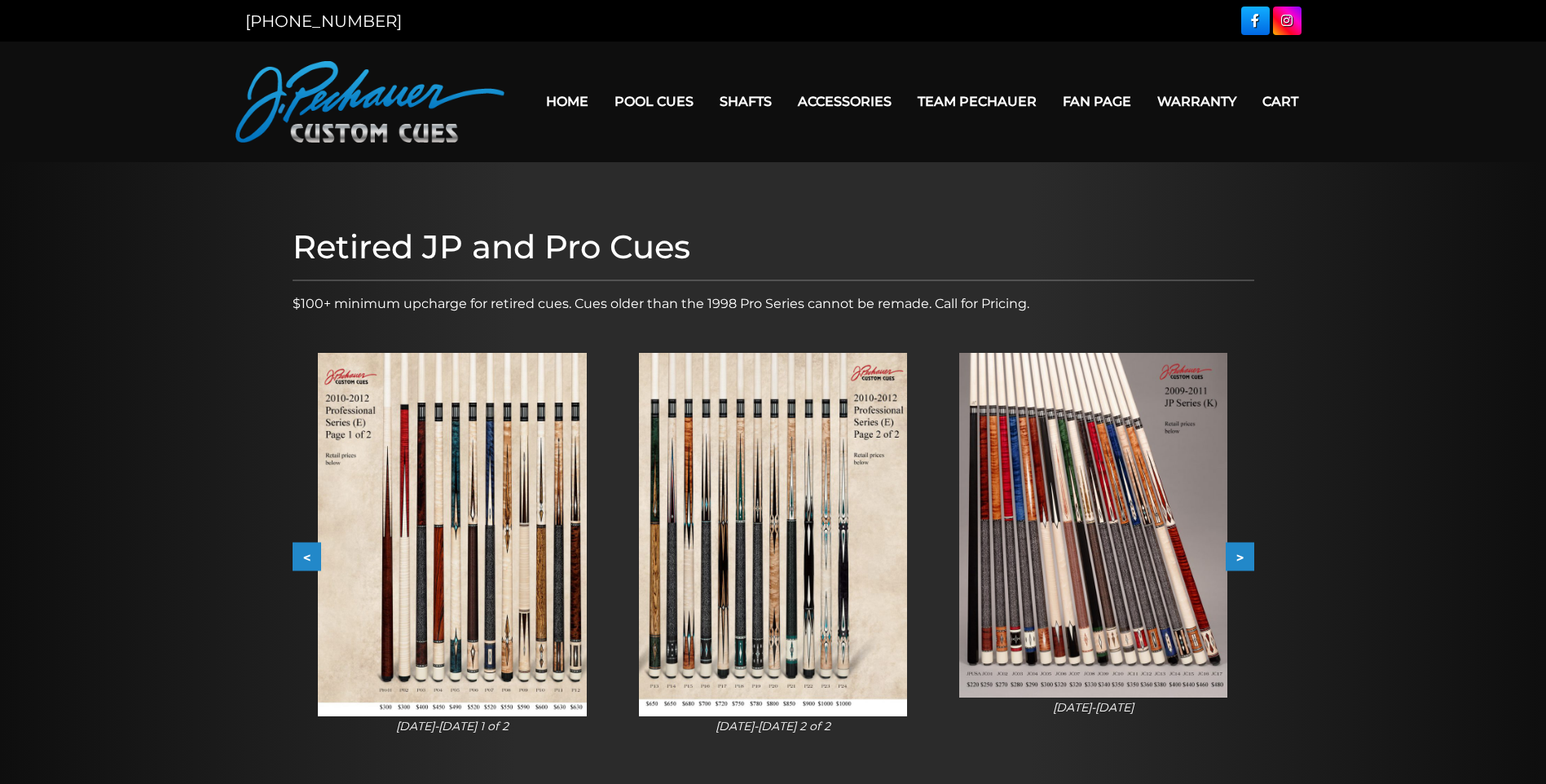
click at [1243, 554] on button ">" at bounding box center [1240, 557] width 28 height 28
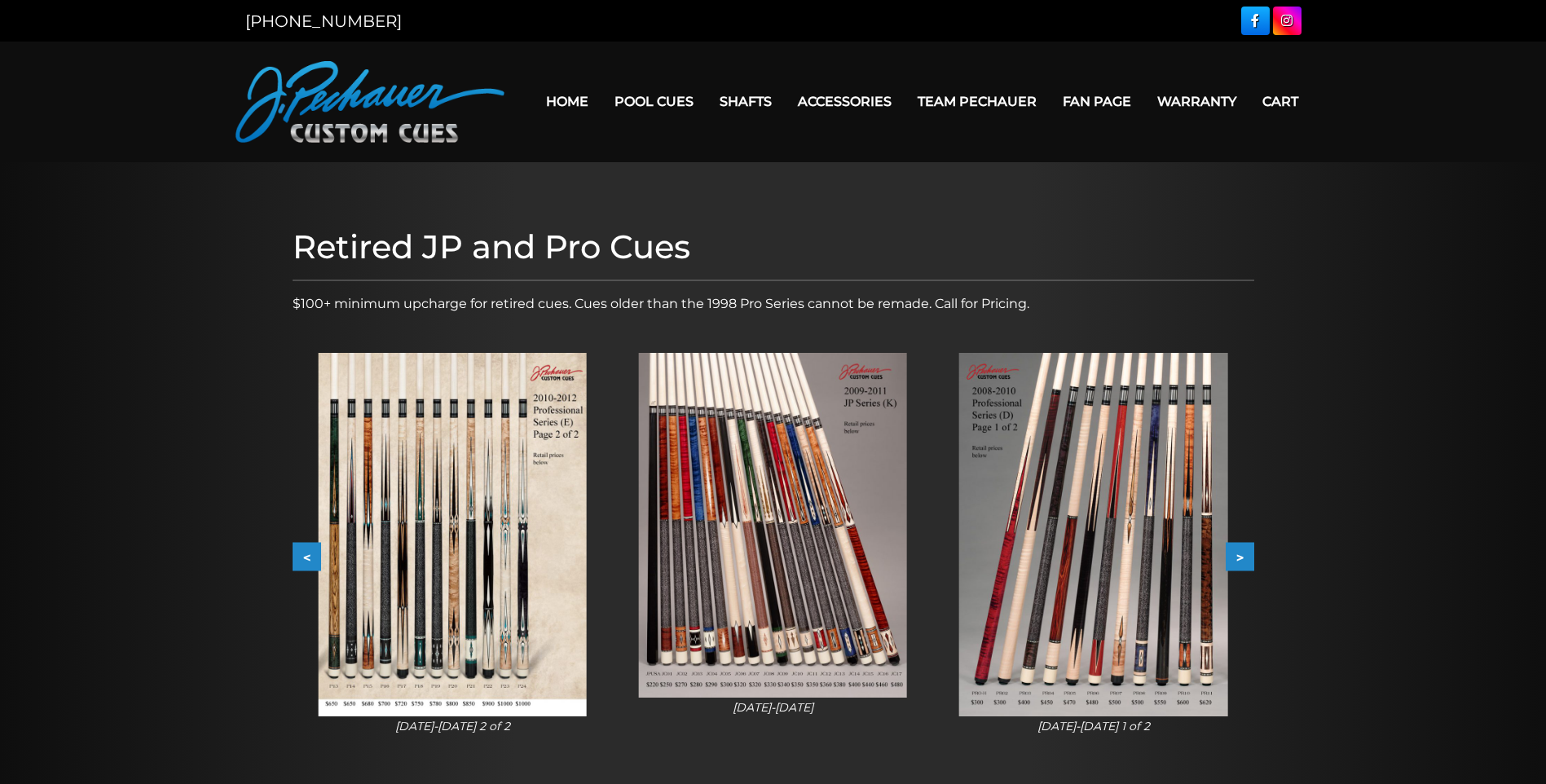
click at [1243, 554] on button ">" at bounding box center [1240, 557] width 28 height 28
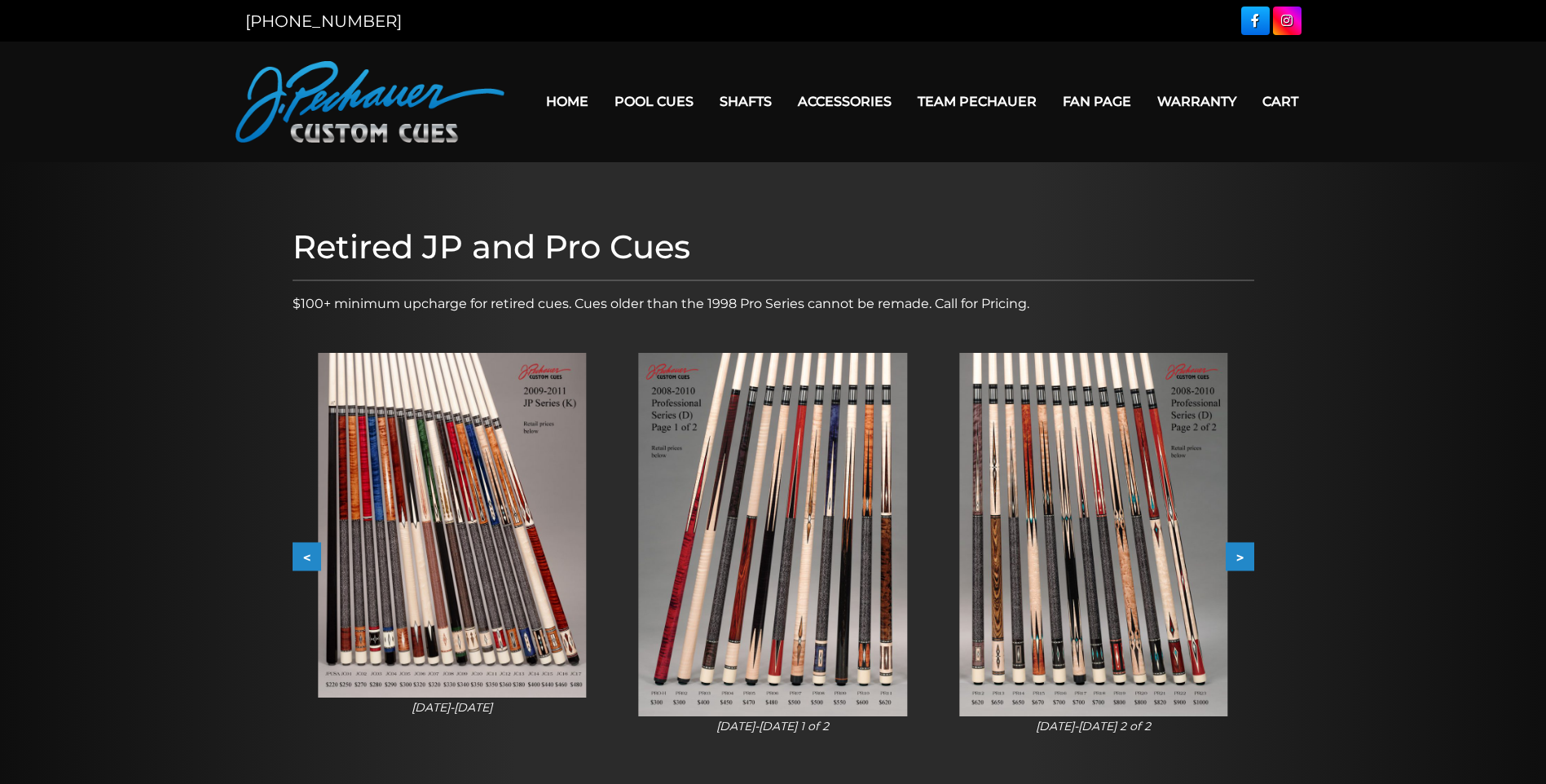
click at [855, 642] on img at bounding box center [773, 534] width 268 height 363
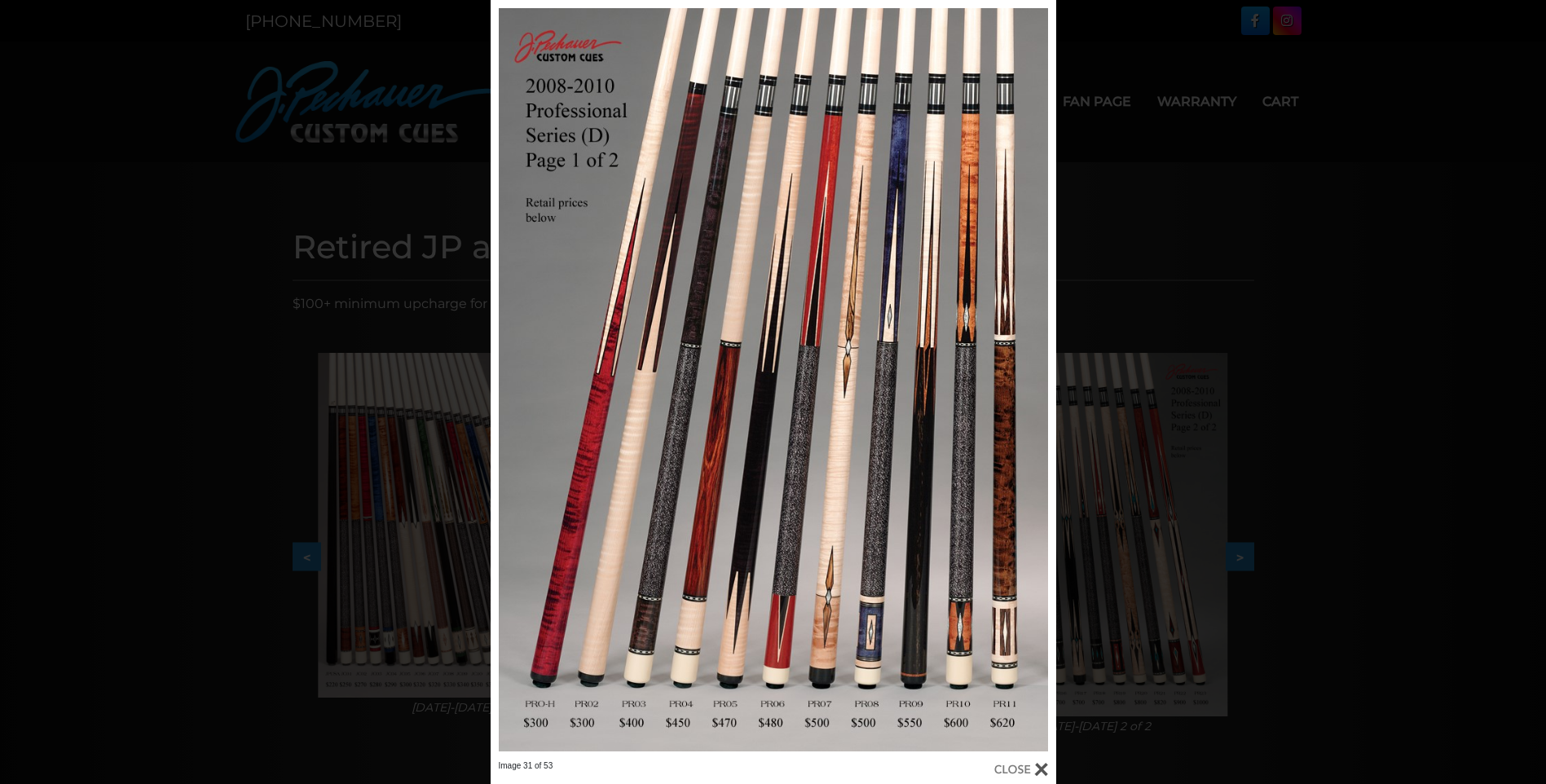
click at [1043, 767] on div at bounding box center [1021, 768] width 53 height 18
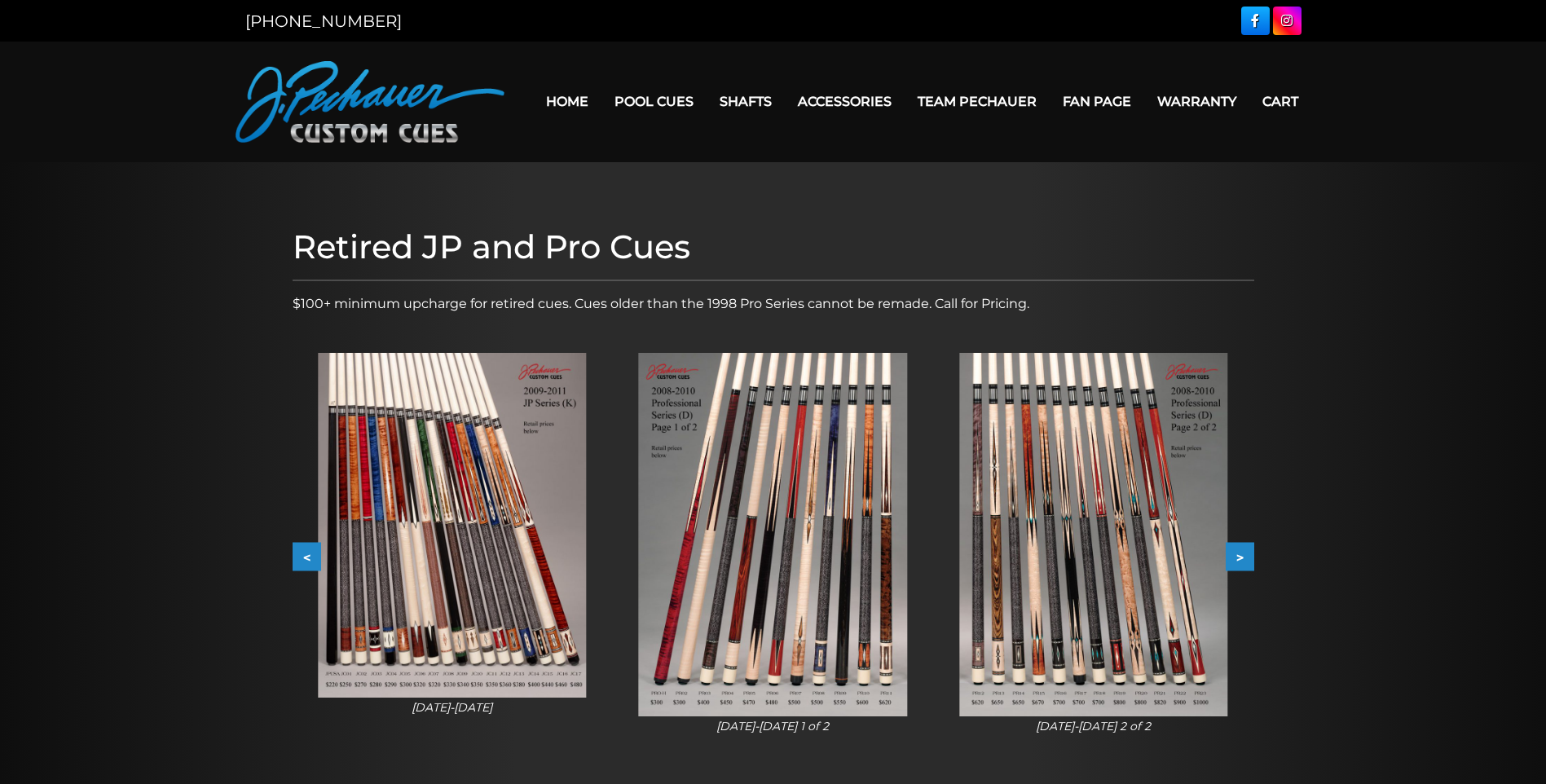
click at [307, 552] on button "<" at bounding box center [307, 557] width 28 height 28
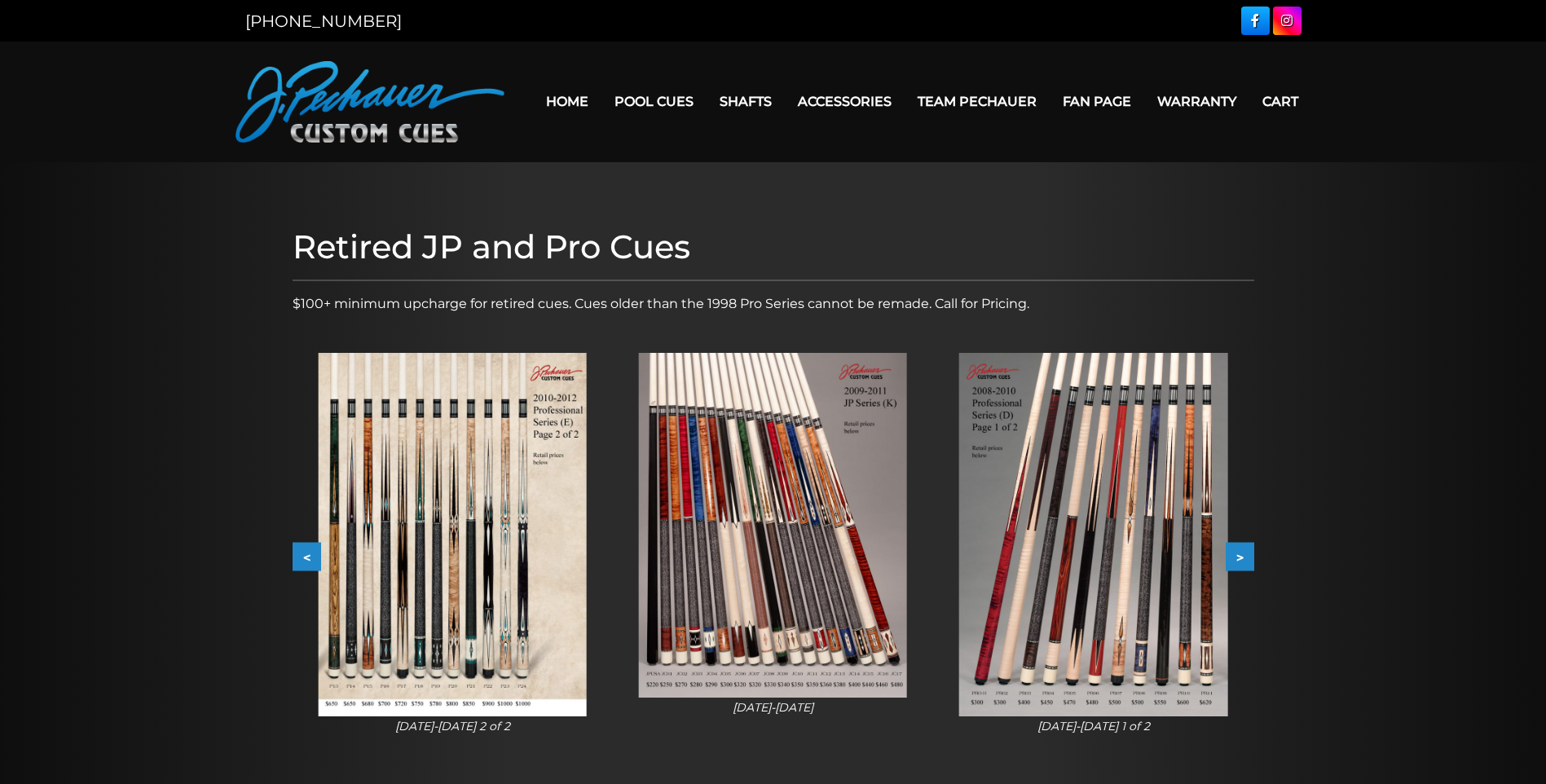
click at [307, 552] on button "<" at bounding box center [307, 557] width 28 height 28
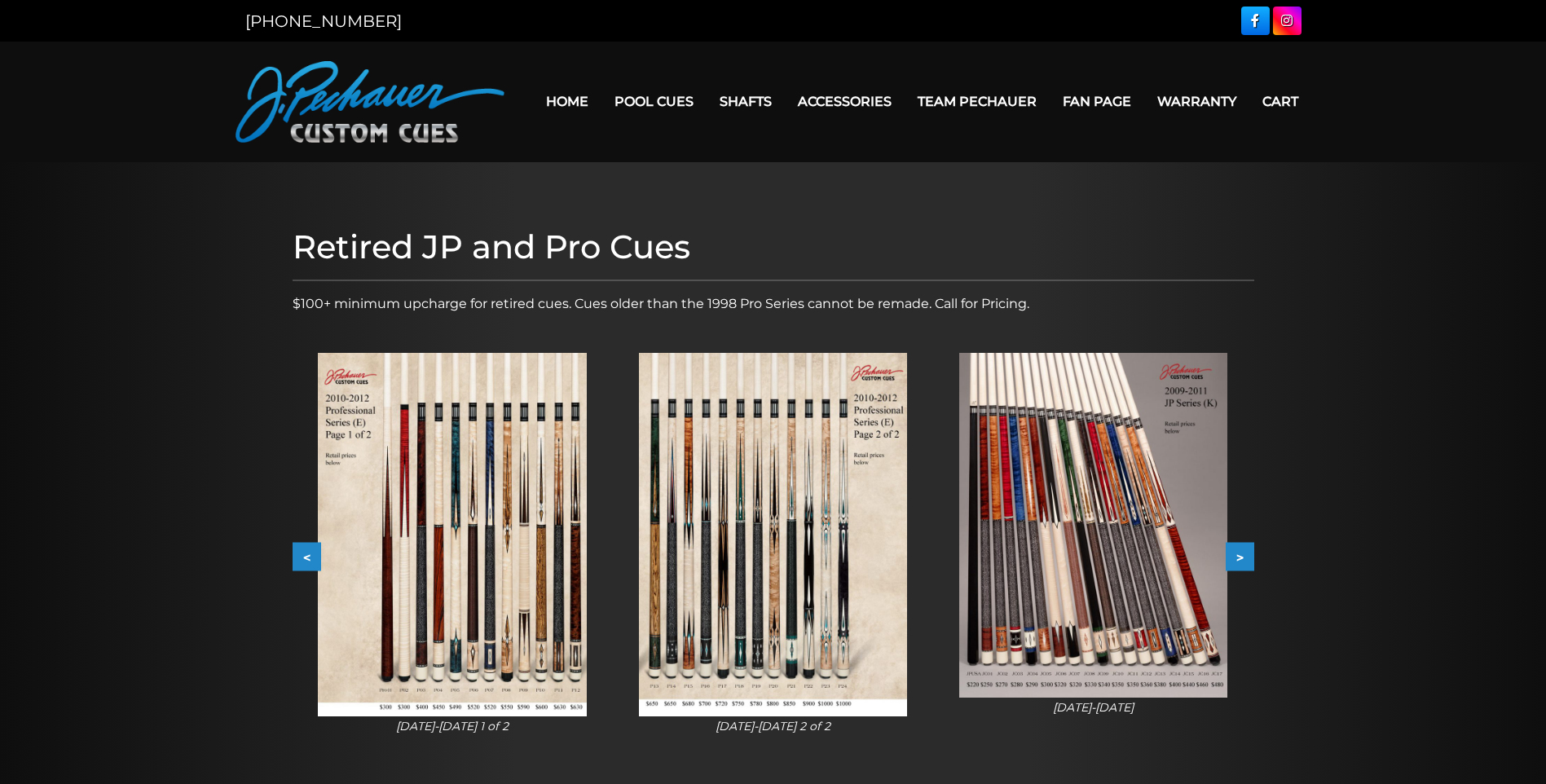
click at [710, 595] on img at bounding box center [773, 534] width 268 height 363
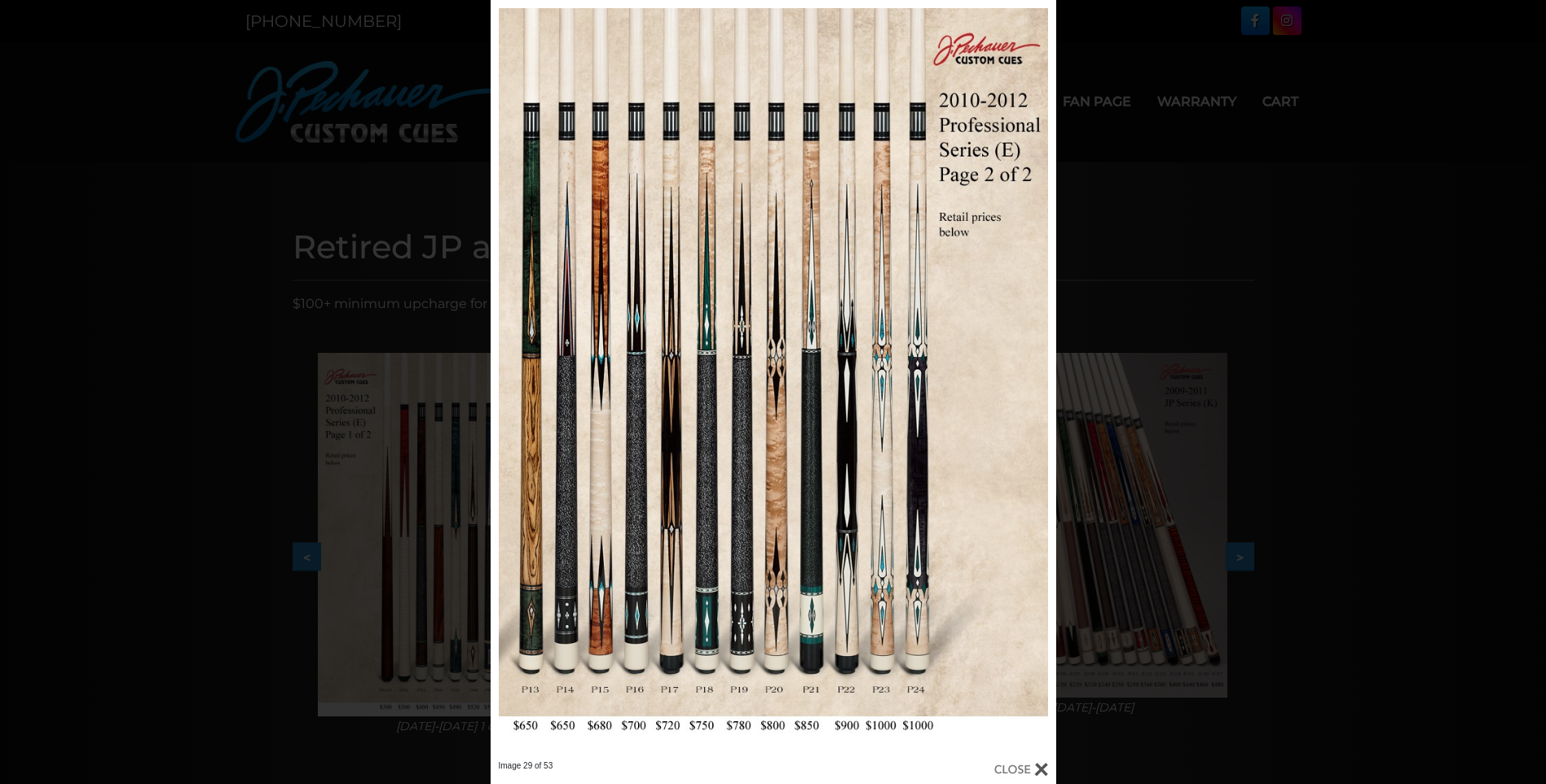
click at [1042, 770] on div at bounding box center [1021, 768] width 53 height 18
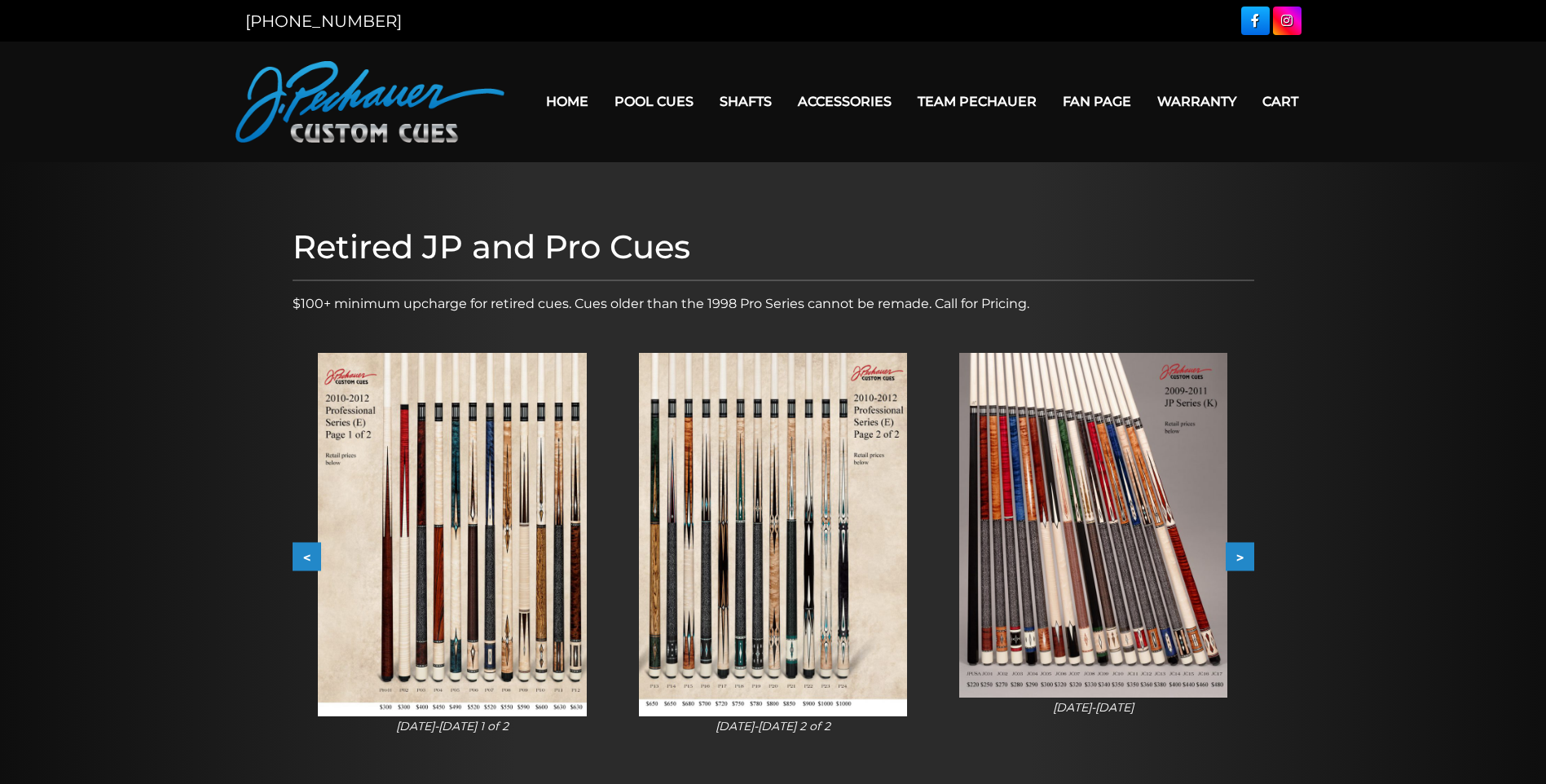
click at [307, 559] on button "<" at bounding box center [307, 557] width 28 height 28
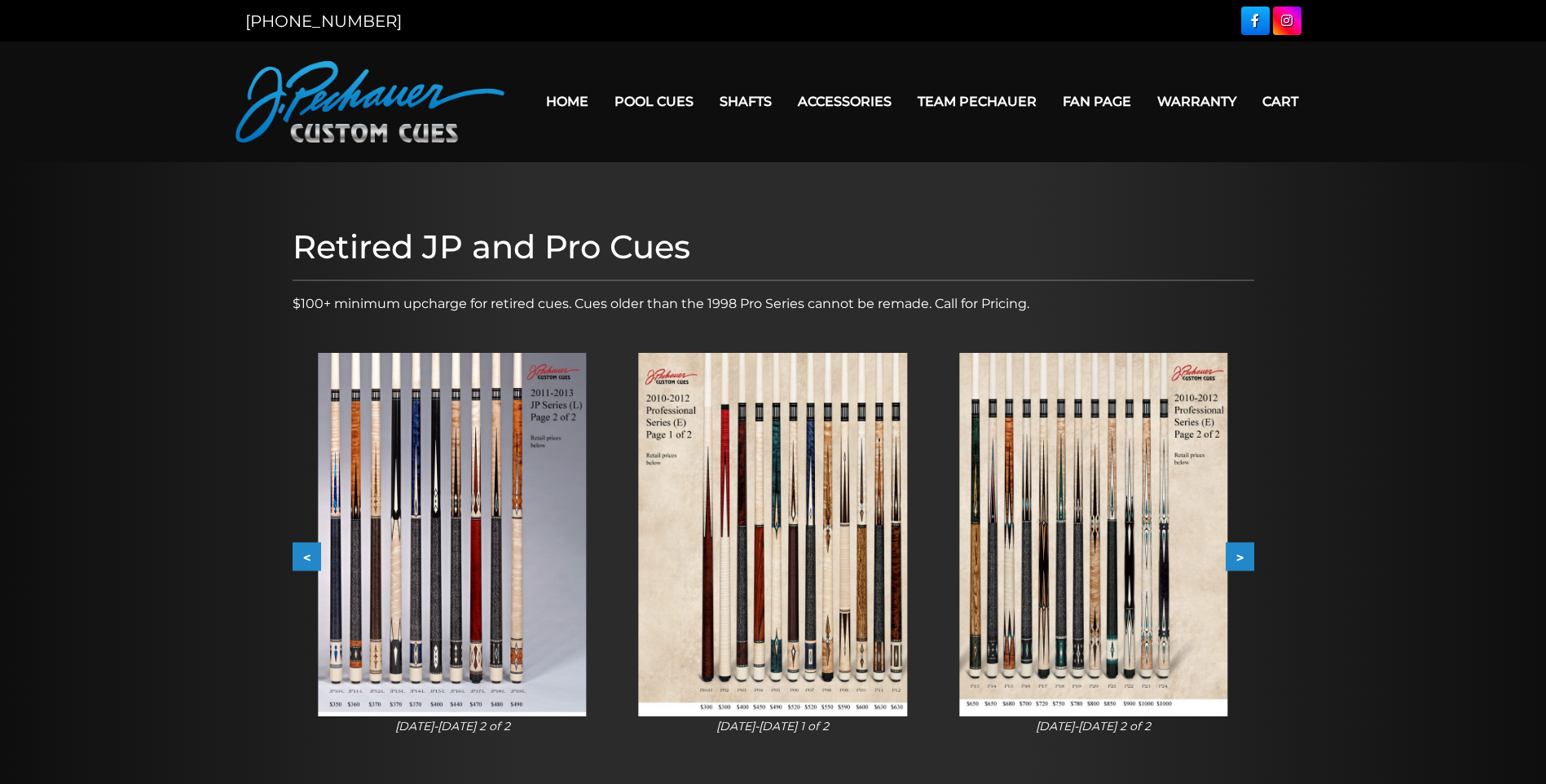
click at [307, 559] on button "<" at bounding box center [307, 557] width 28 height 28
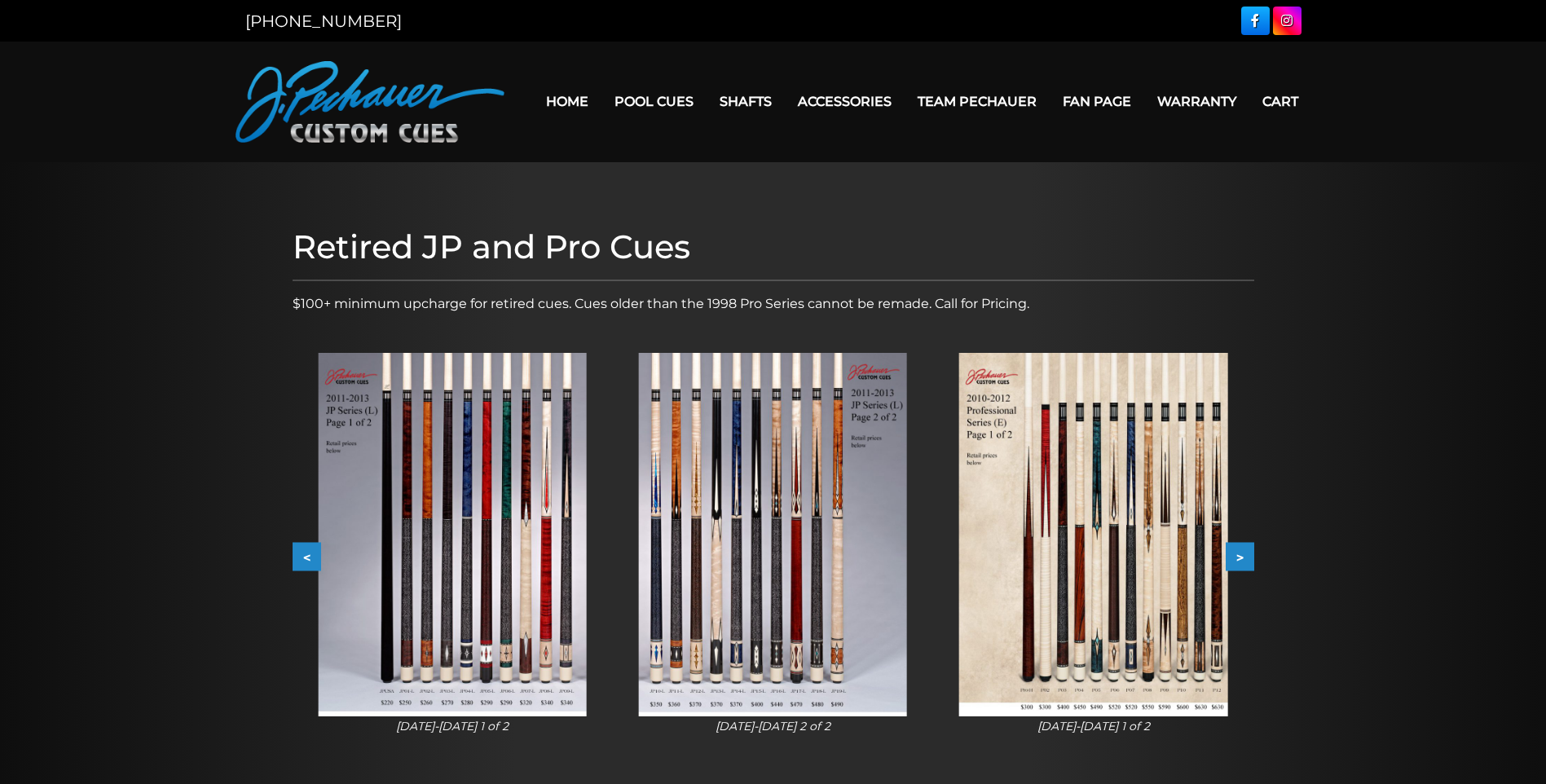
click at [307, 559] on button "<" at bounding box center [307, 557] width 28 height 28
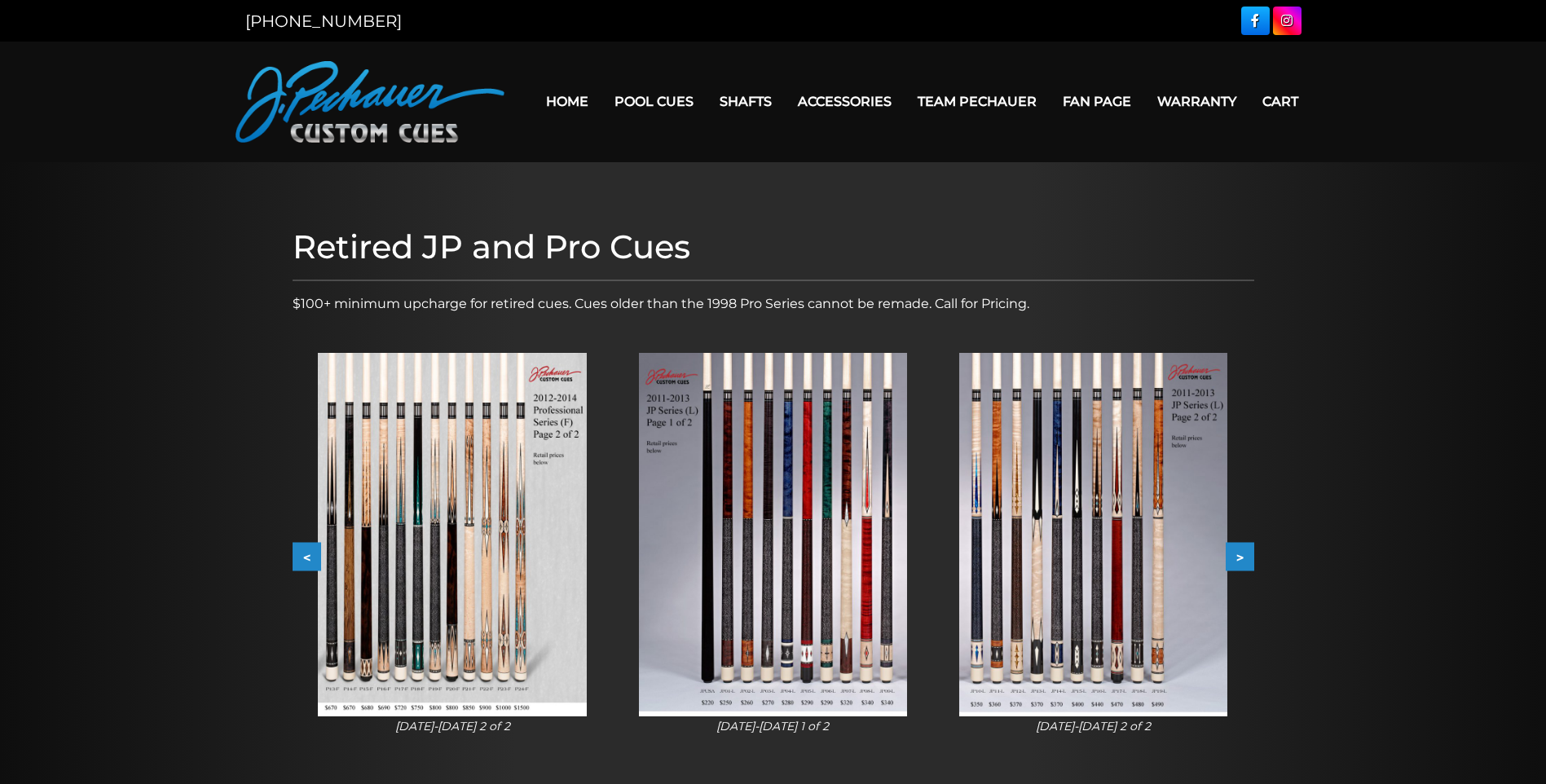
click at [307, 559] on button "<" at bounding box center [307, 557] width 28 height 28
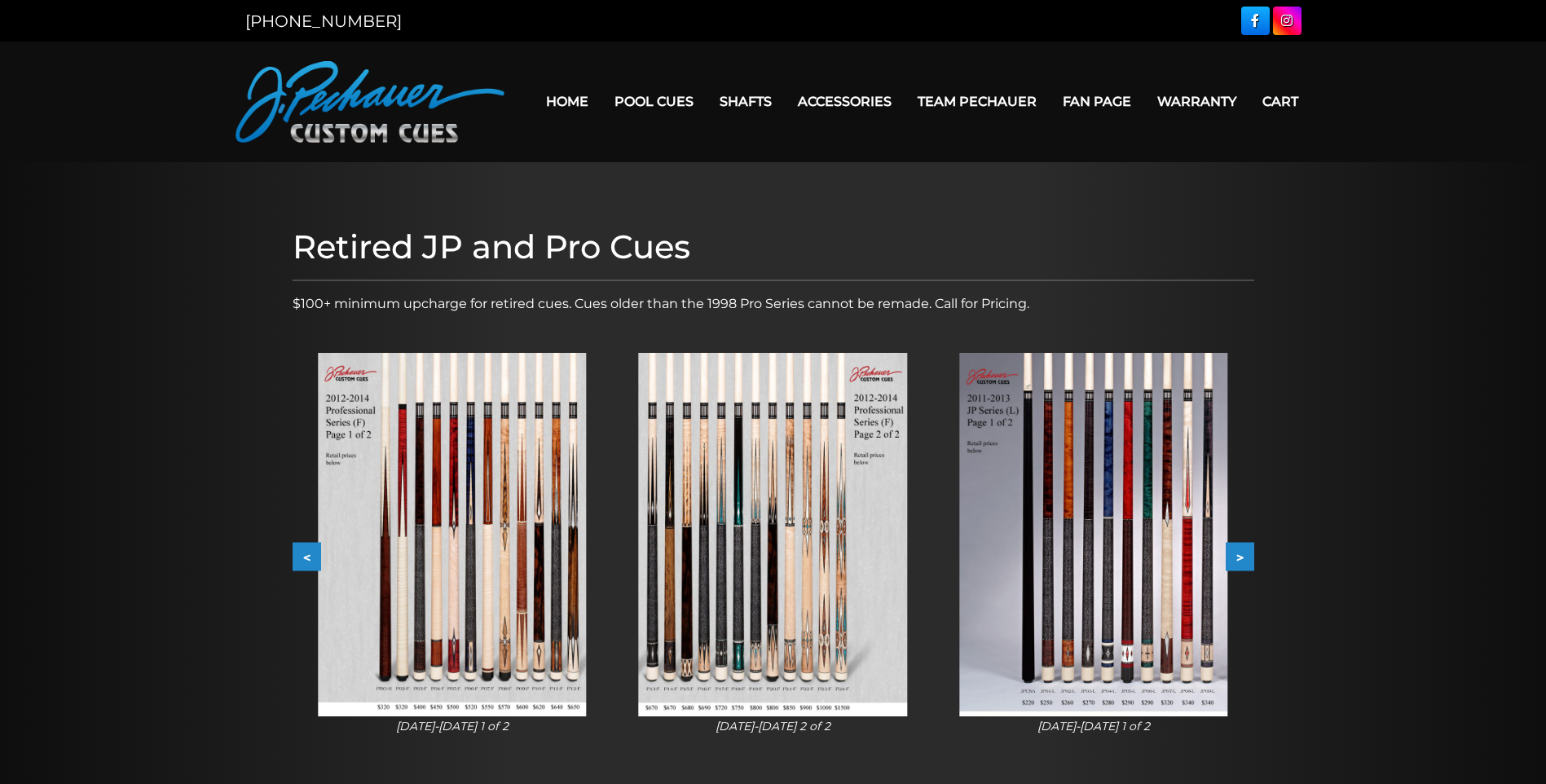
click at [307, 559] on button "<" at bounding box center [307, 557] width 28 height 28
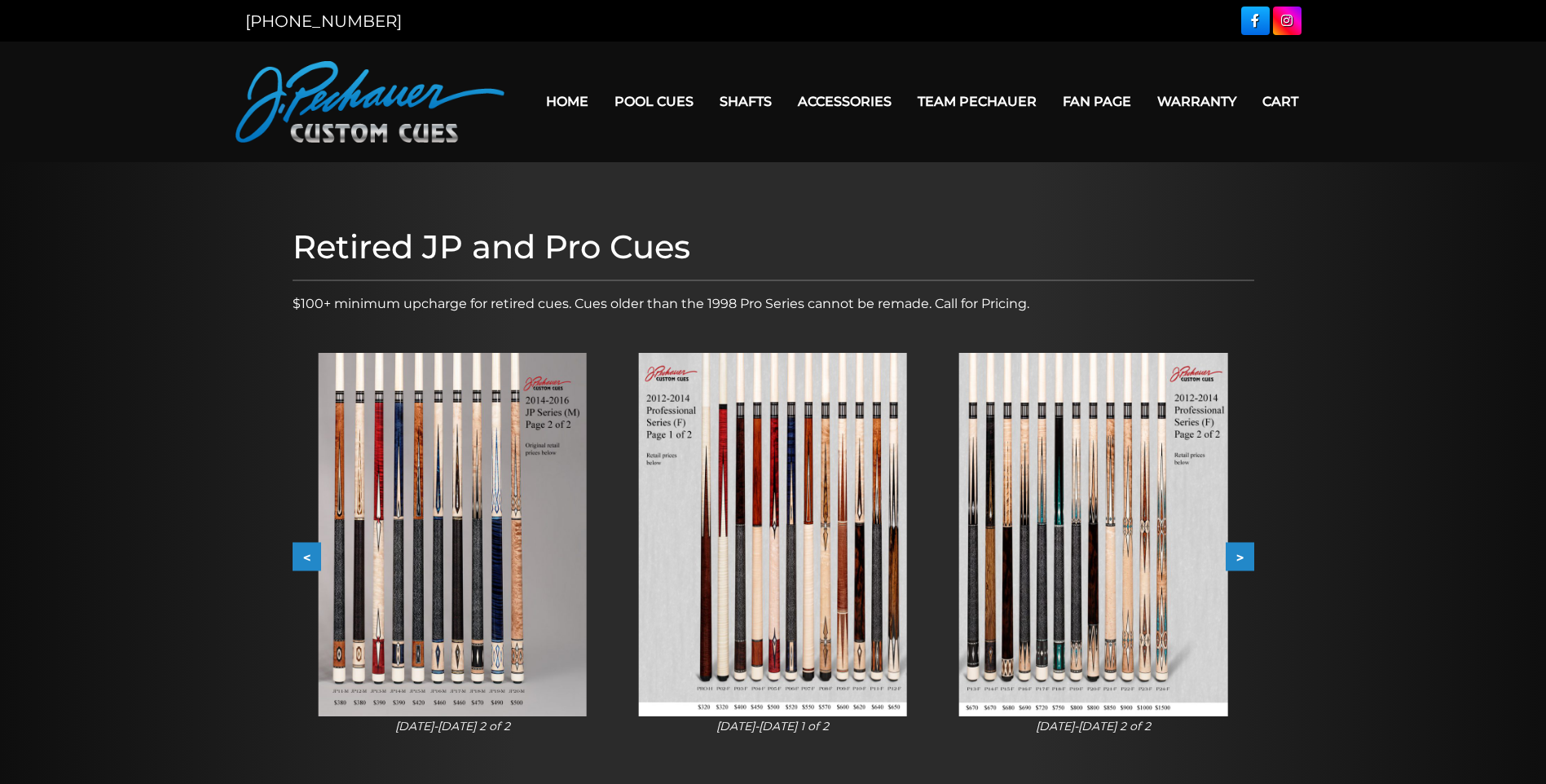
click at [307, 559] on button "<" at bounding box center [307, 557] width 28 height 28
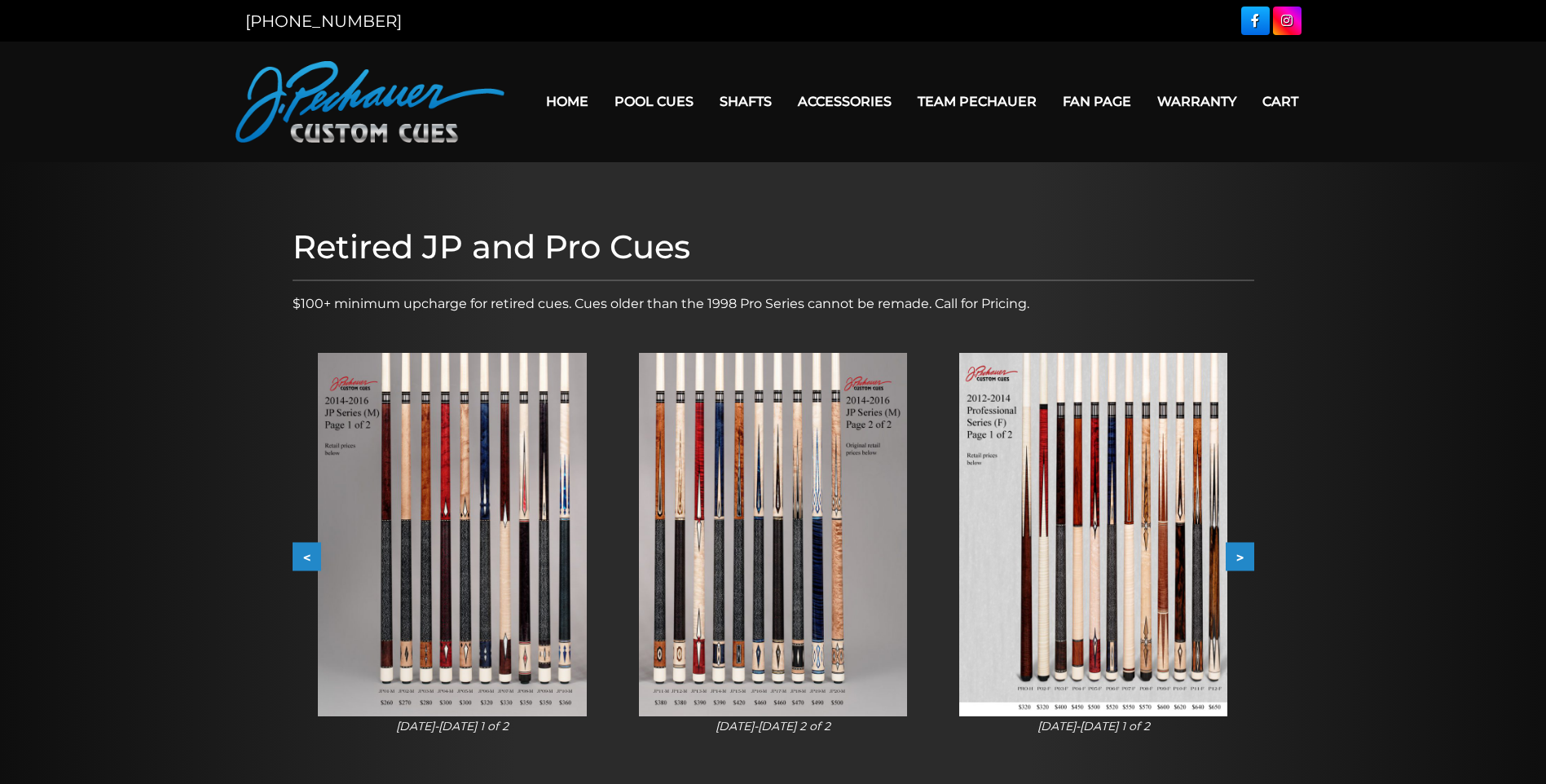
click at [794, 556] on img at bounding box center [773, 534] width 268 height 363
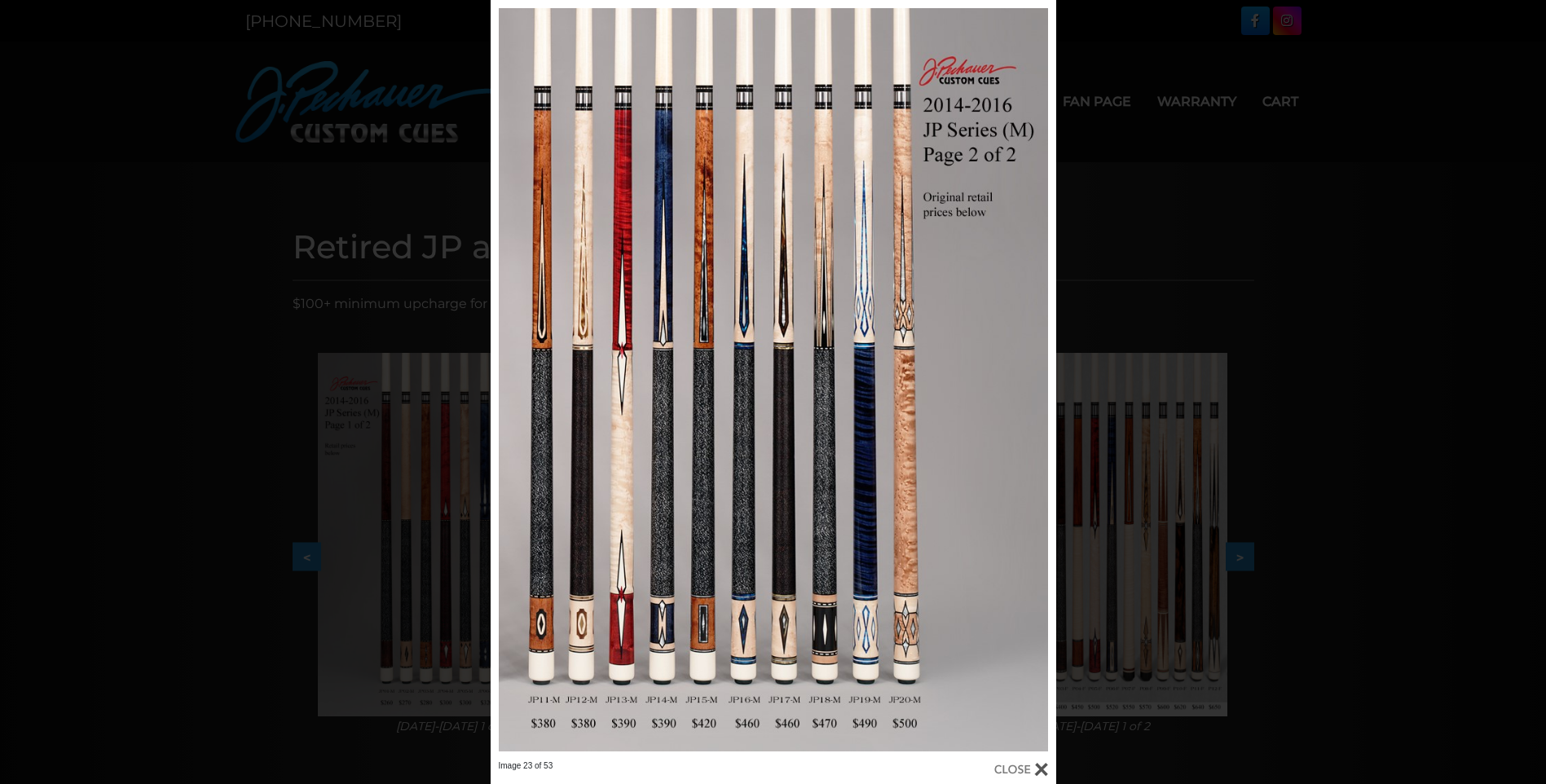
click at [1042, 763] on div at bounding box center [1021, 768] width 53 height 18
